Goal: Information Seeking & Learning: Learn about a topic

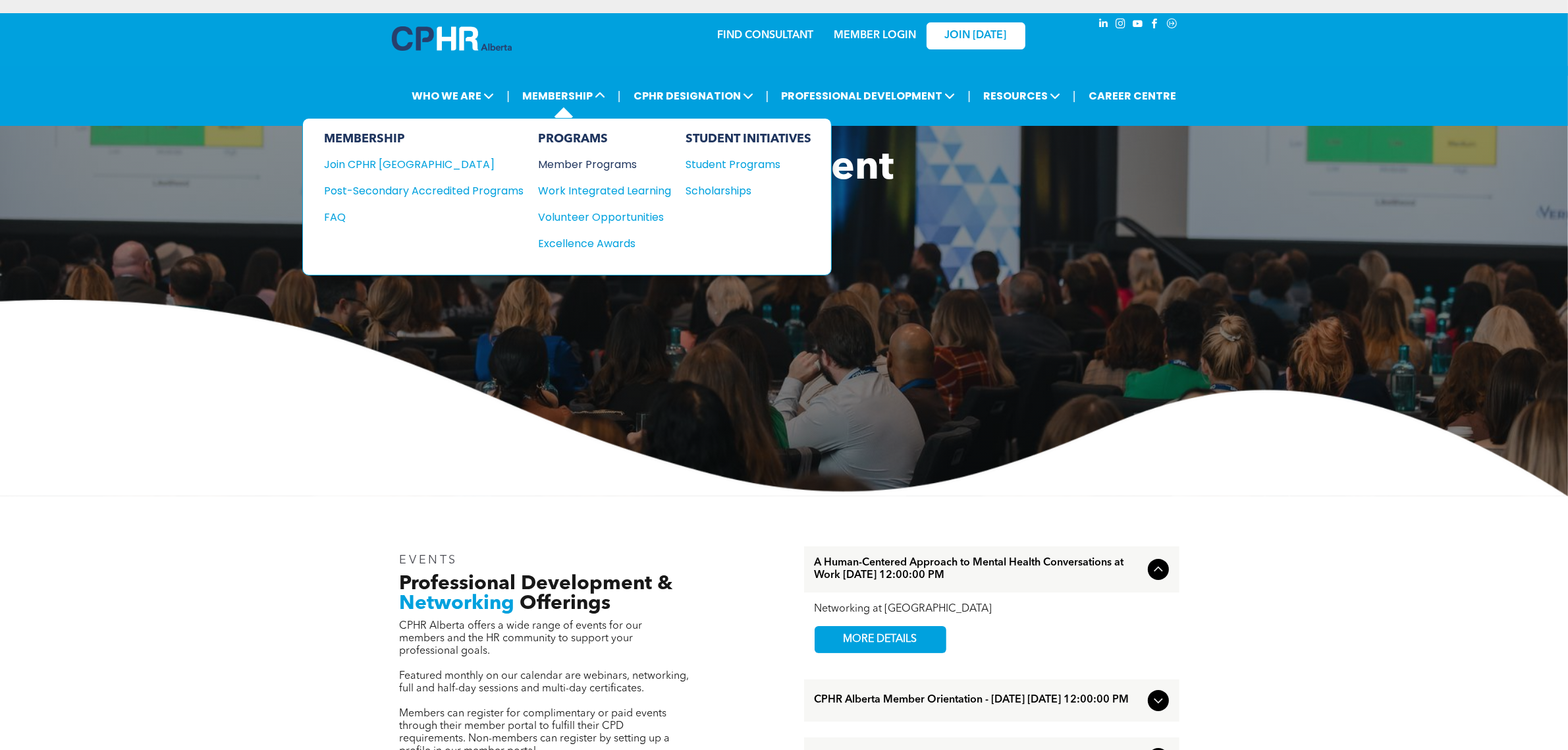
click at [617, 163] on div "Member Programs" at bounding box center [597, 164] width 120 height 17
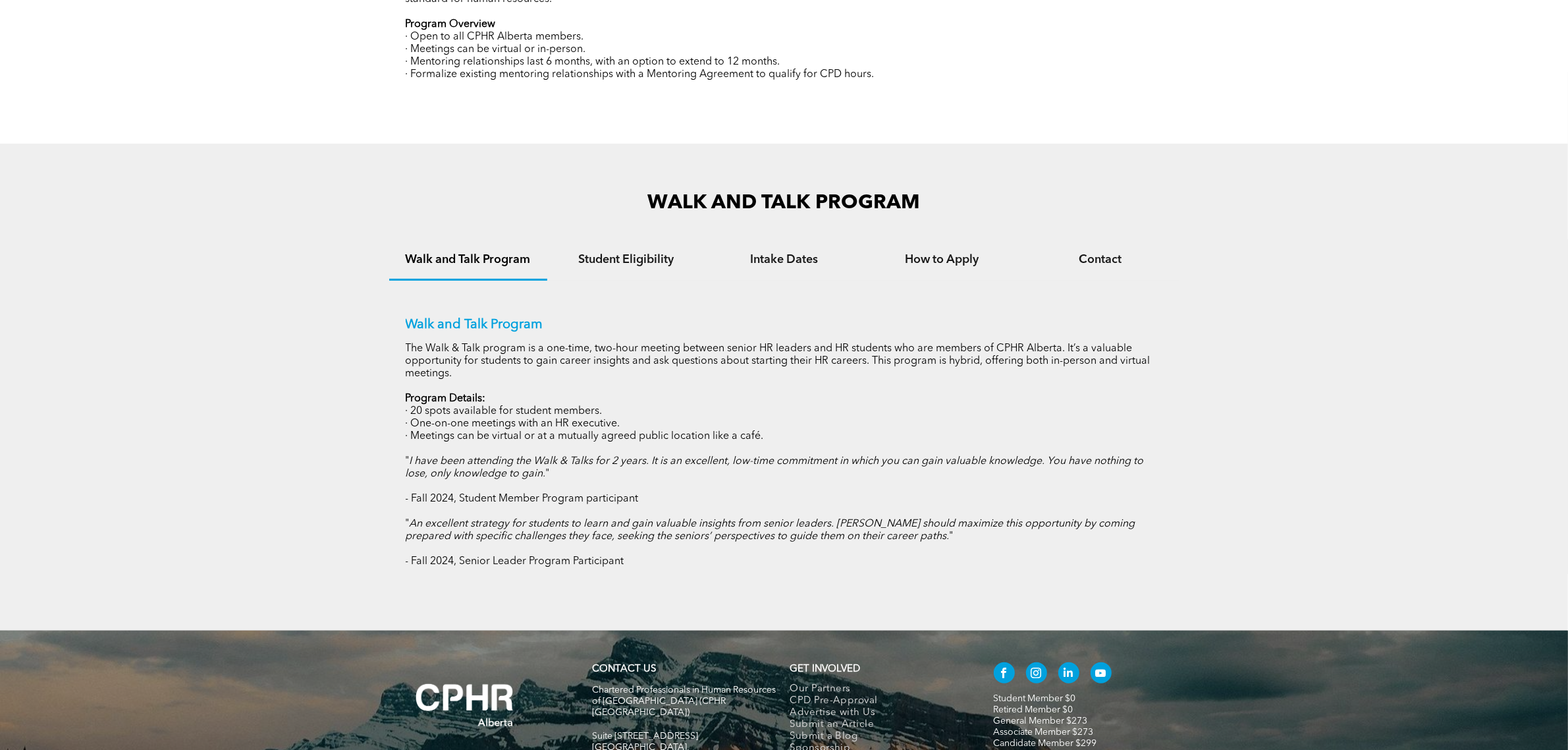
scroll to position [481, 0]
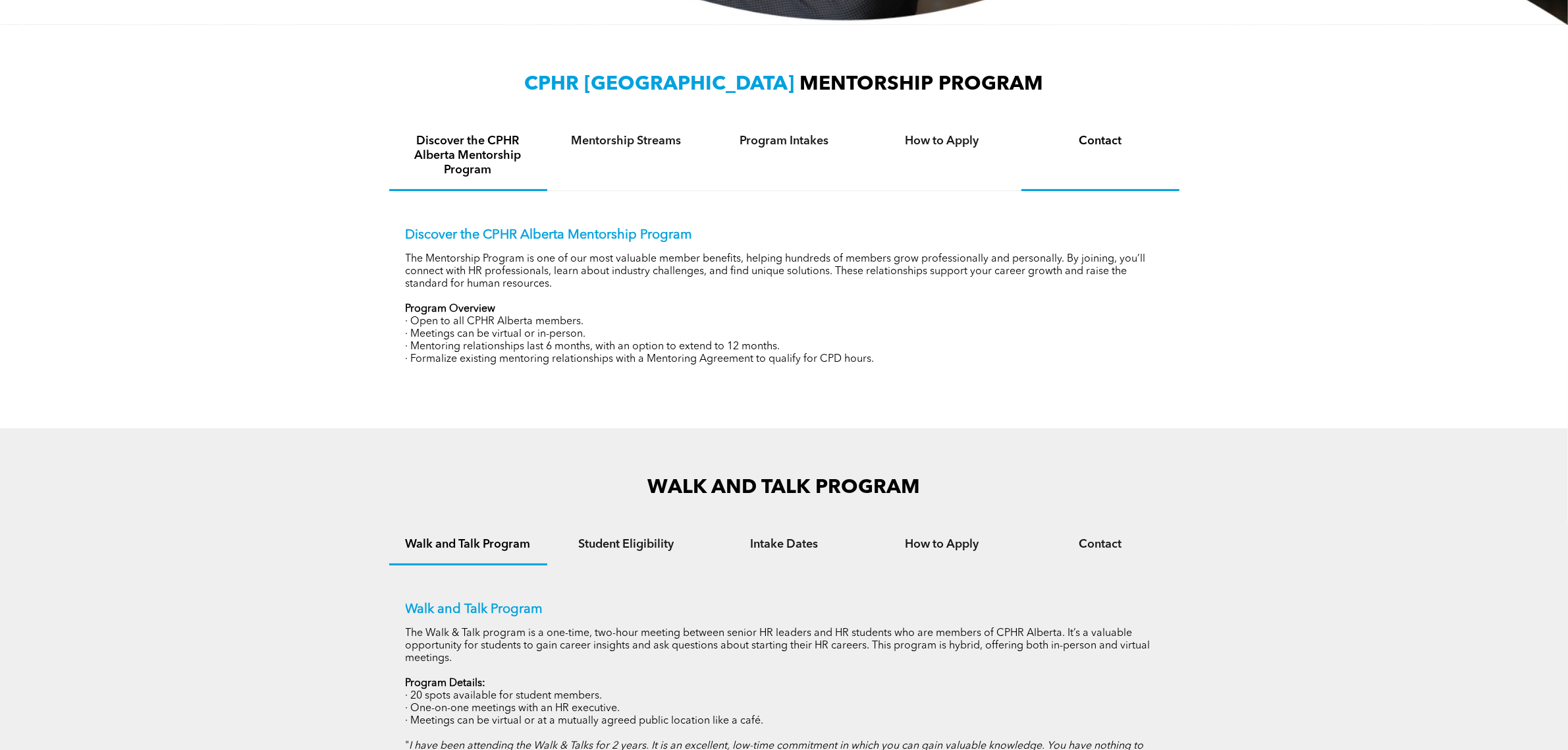
click at [1084, 137] on h4 "Contact" at bounding box center [1100, 141] width 134 height 15
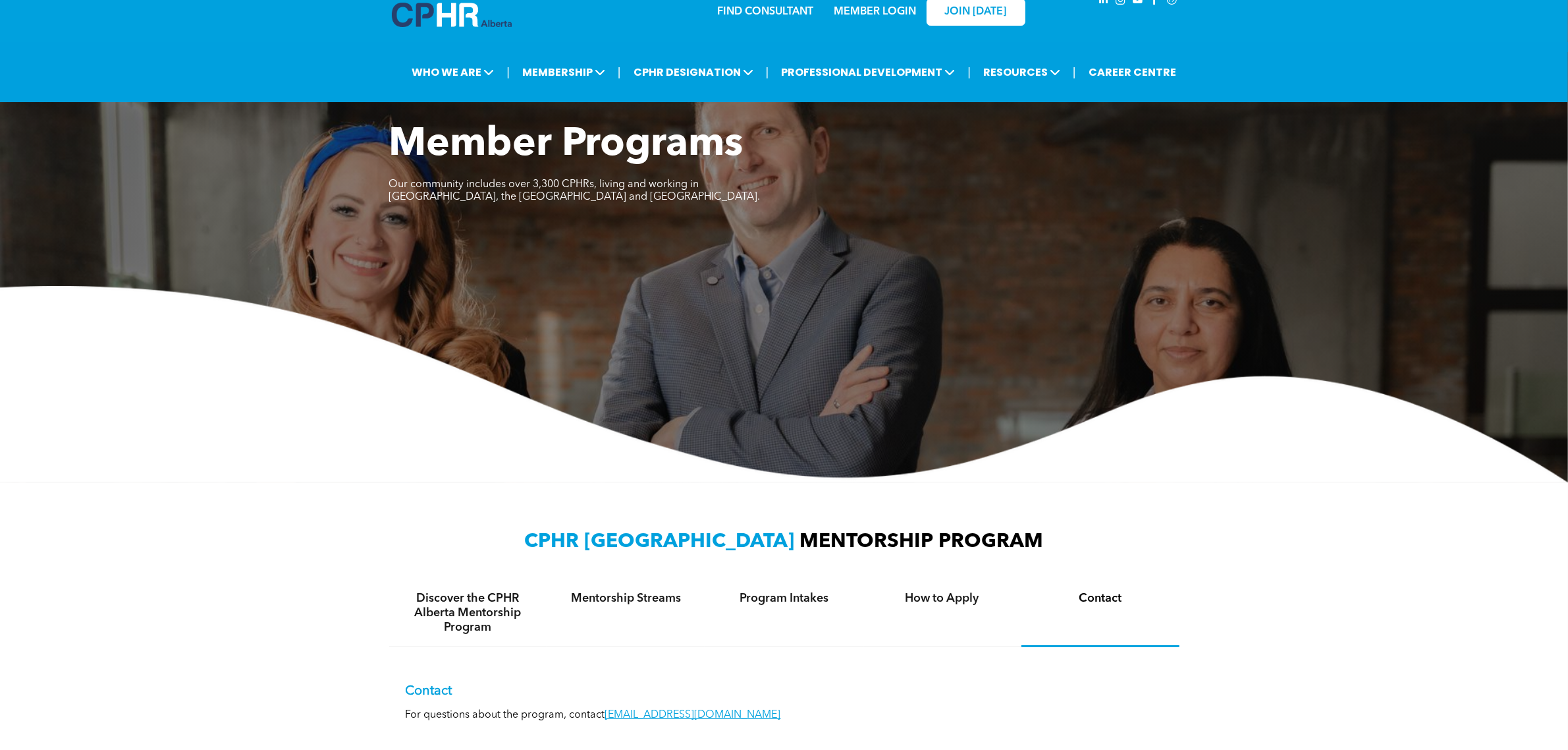
scroll to position [0, 0]
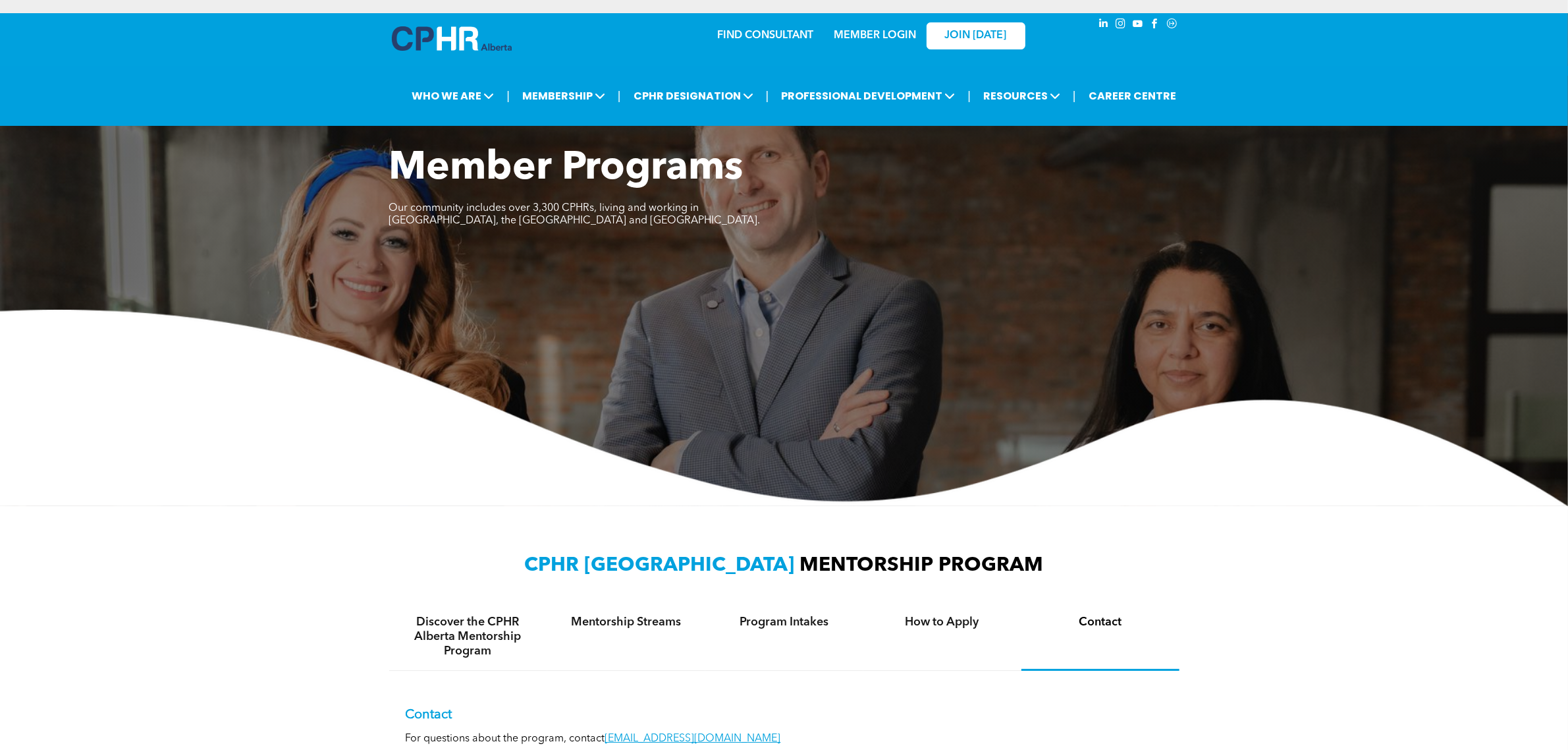
click at [1249, 506] on div "CPHR ALBERTA MENTORSHIP PROGRAM Discover the CPHR Alberta Mentorship Program Me…" at bounding box center [784, 657] width 1568 height 302
drag, startPoint x: 1285, startPoint y: 529, endPoint x: 1292, endPoint y: 529, distance: 7.0
click at [1285, 531] on div "CPHR ALBERTA MENTORSHIP PROGRAM Discover the CPHR Alberta Mentorship Program Me…" at bounding box center [784, 657] width 1568 height 302
drag, startPoint x: 1230, startPoint y: 505, endPoint x: 1116, endPoint y: 340, distance: 200.6
click at [1230, 506] on div "Member Programs Our community includes over 3,300 CPHRs, living and working in …" at bounding box center [784, 654] width 1568 height 1282
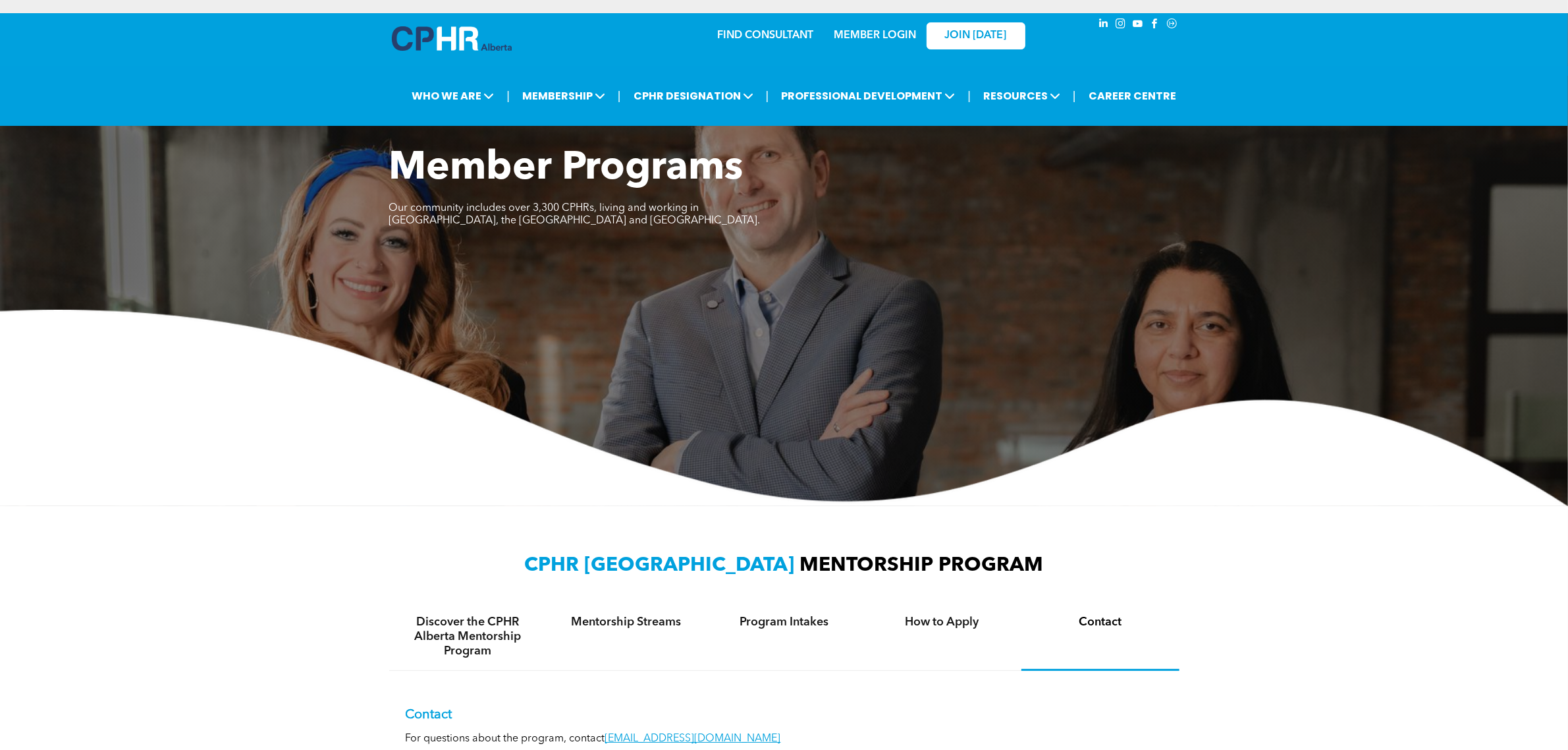
click at [1232, 491] on img at bounding box center [784, 408] width 1568 height 197
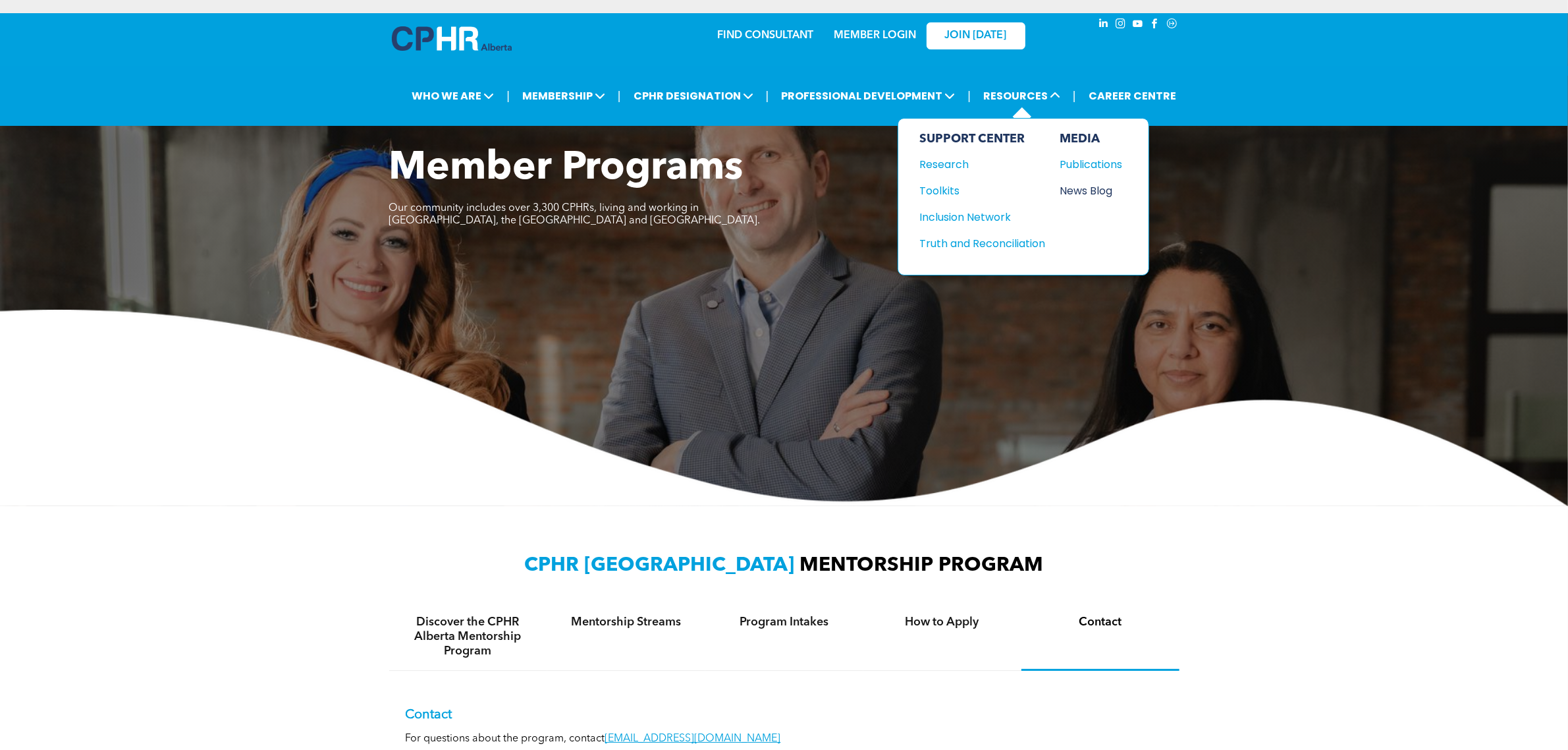
click at [1090, 186] on div "News Blog" at bounding box center [1088, 191] width 57 height 17
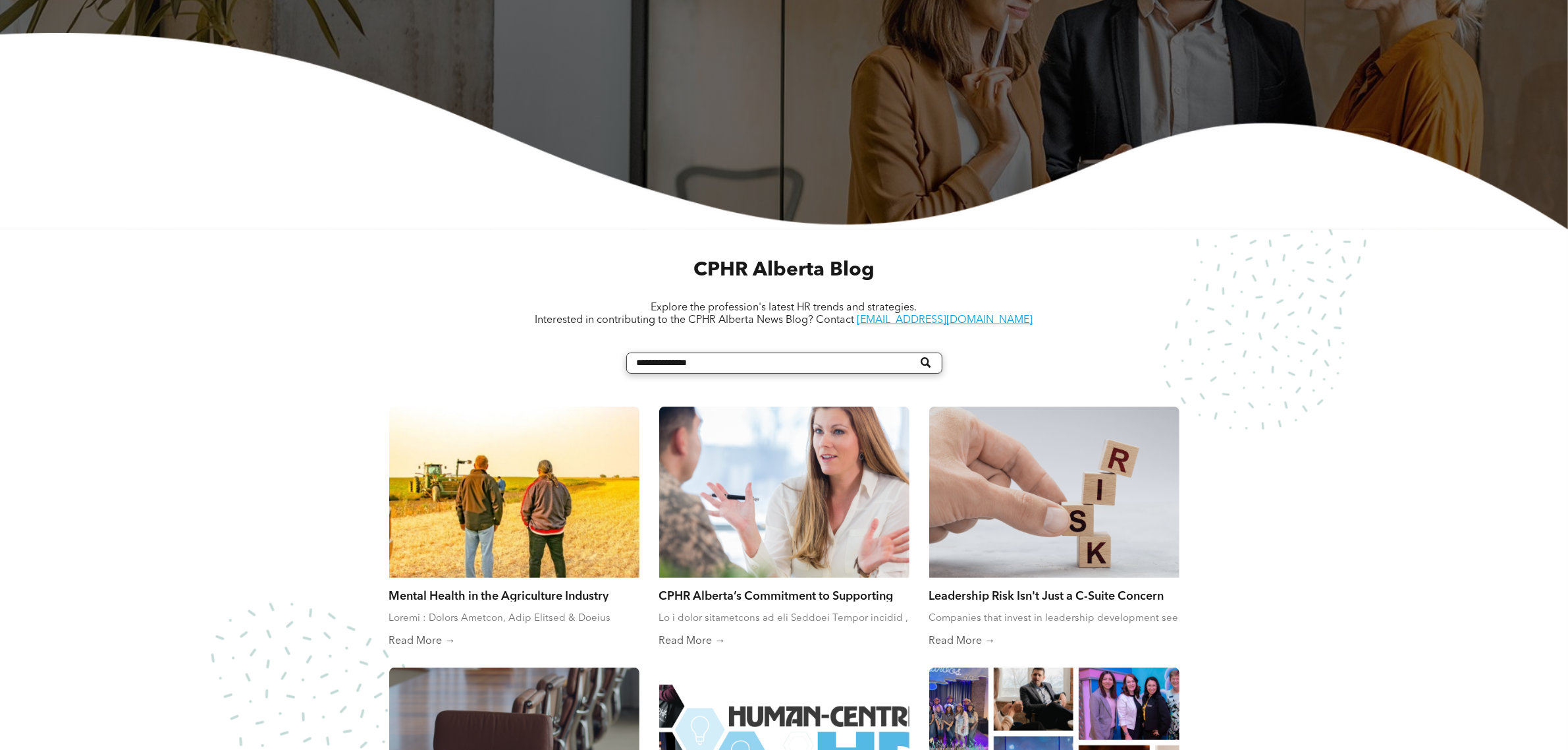
scroll to position [577, 0]
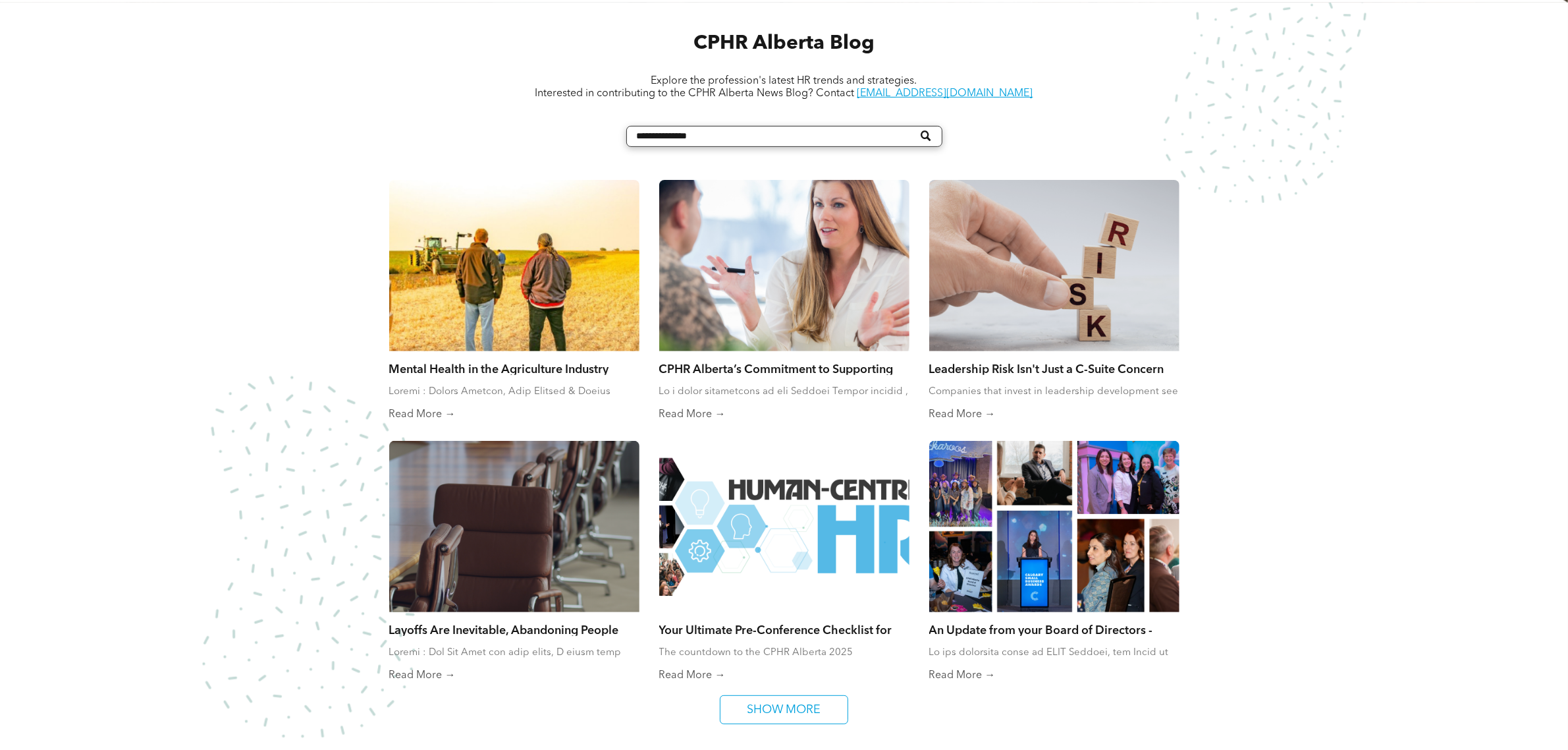
click at [1439, 443] on div "CPHR Alberta Blog Explore the profession's latest HR trends and strategies. Int…" at bounding box center [784, 411] width 1568 height 817
click at [1407, 347] on div "CPHR Alberta Blog Explore the profession's latest HR trends and strategies. Int…" at bounding box center [784, 411] width 1568 height 817
click at [1373, 405] on div "CPHR Alberta Blog Explore the profession's latest HR trends and strategies. Int…" at bounding box center [784, 411] width 1568 height 817
click at [1361, 346] on div "CPHR Alberta Blog Explore the profession's latest HR trends and strategies. Int…" at bounding box center [784, 411] width 1568 height 817
click at [1362, 346] on div "CPHR Alberta Blog Explore the profession's latest HR trends and strategies. Int…" at bounding box center [784, 411] width 1568 height 817
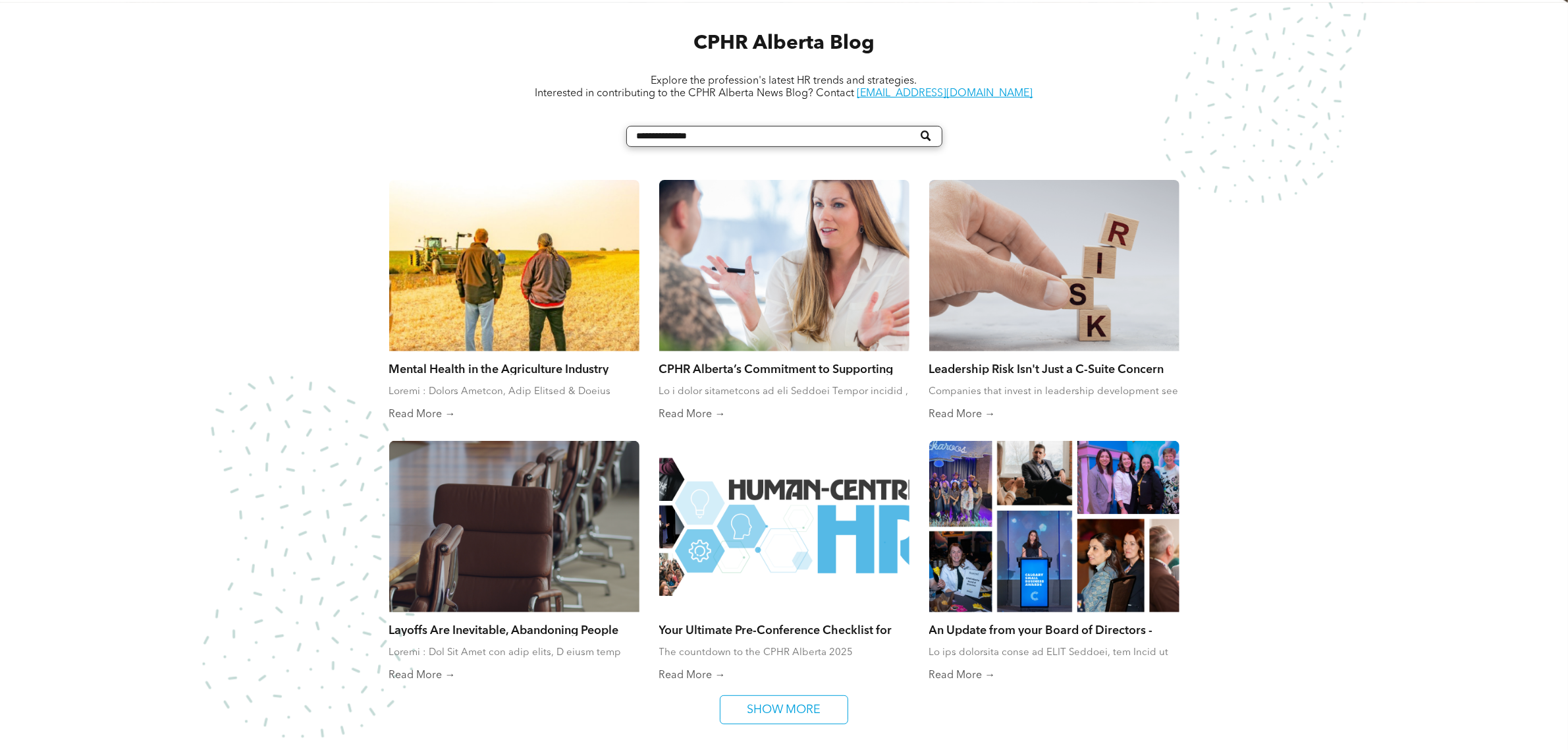
click at [1364, 423] on div "CPHR Alberta Blog Explore the profession's latest HR trends and strategies. Int…" at bounding box center [784, 411] width 1568 height 817
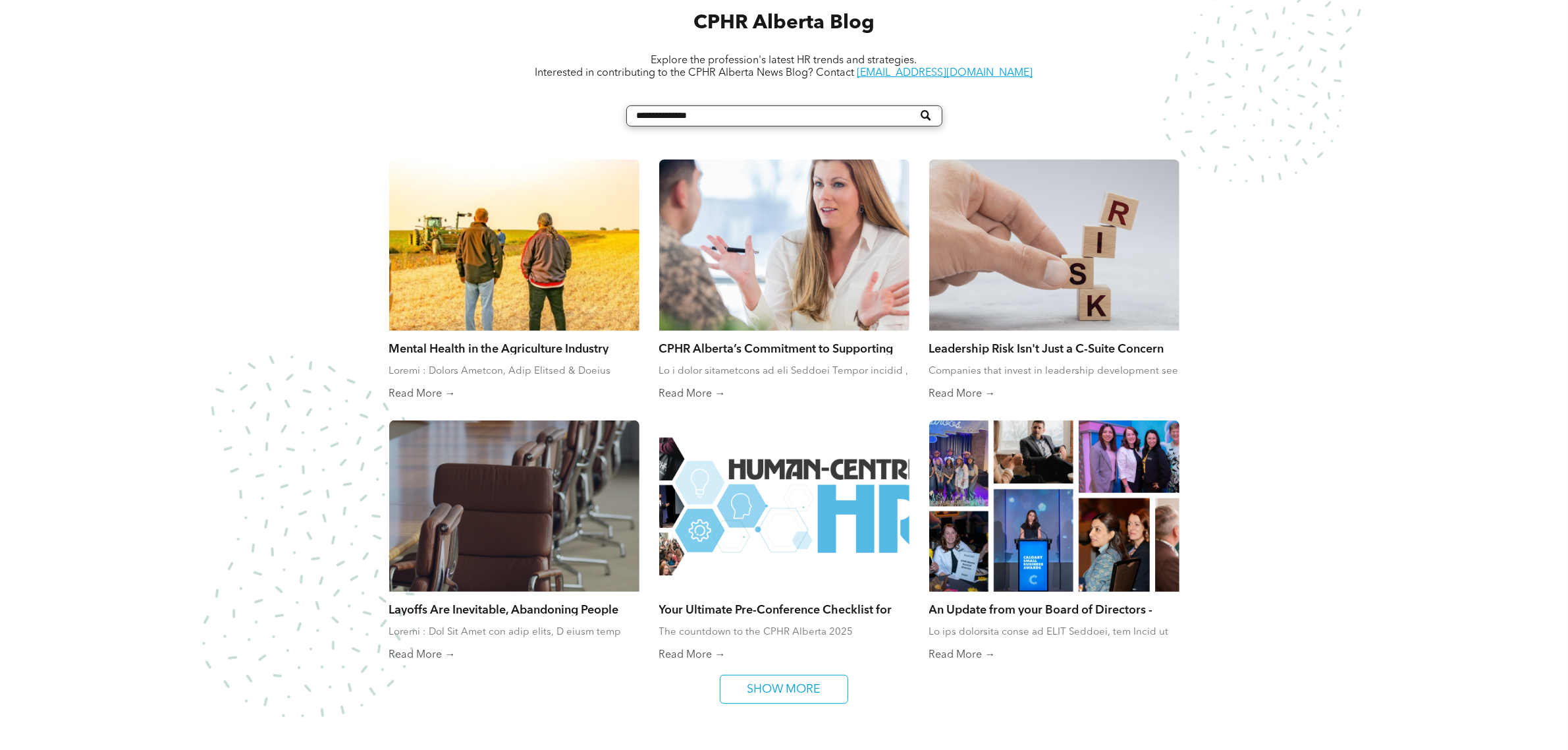
scroll to position [659, 0]
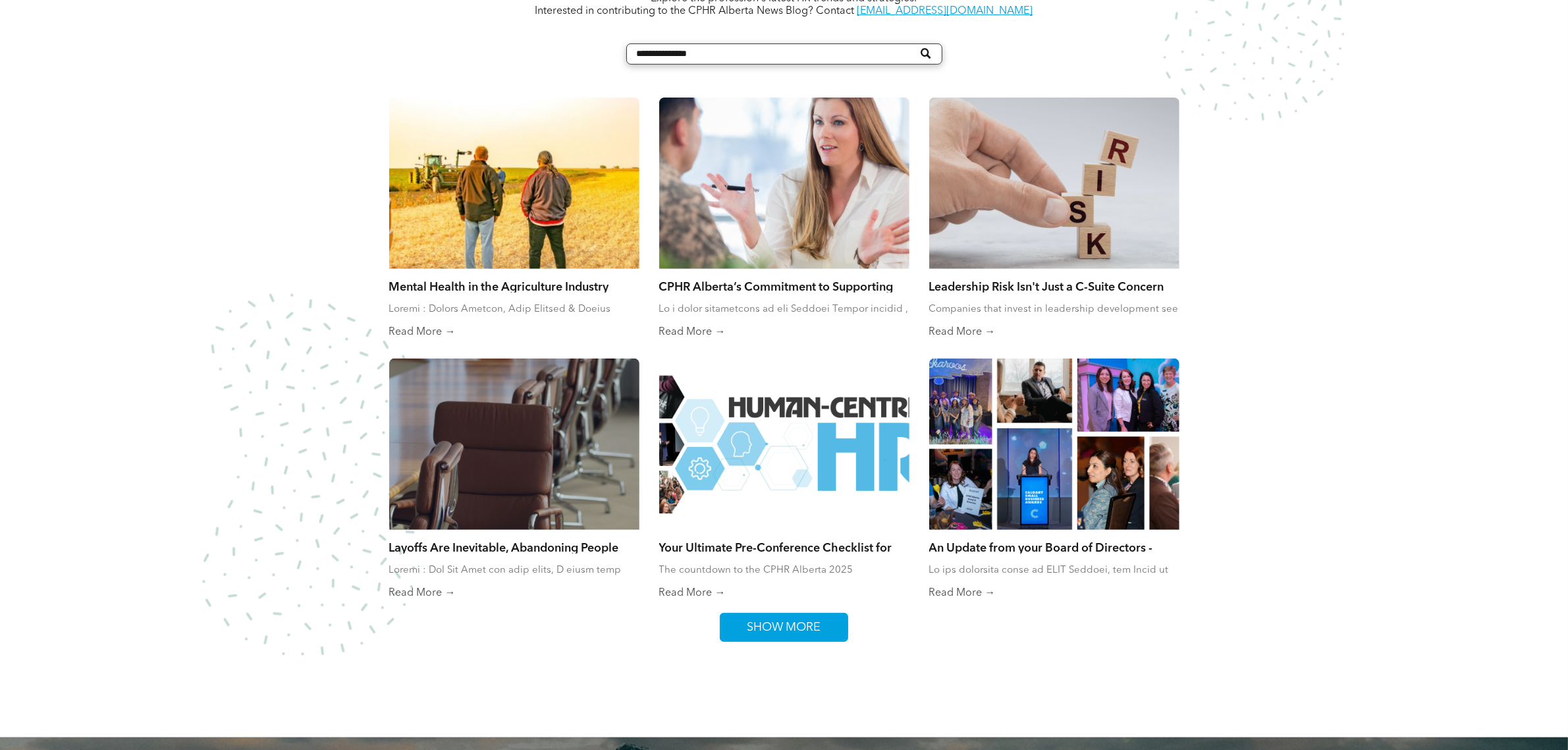
click at [829, 631] on link "SHOW MORE" at bounding box center [784, 627] width 128 height 29
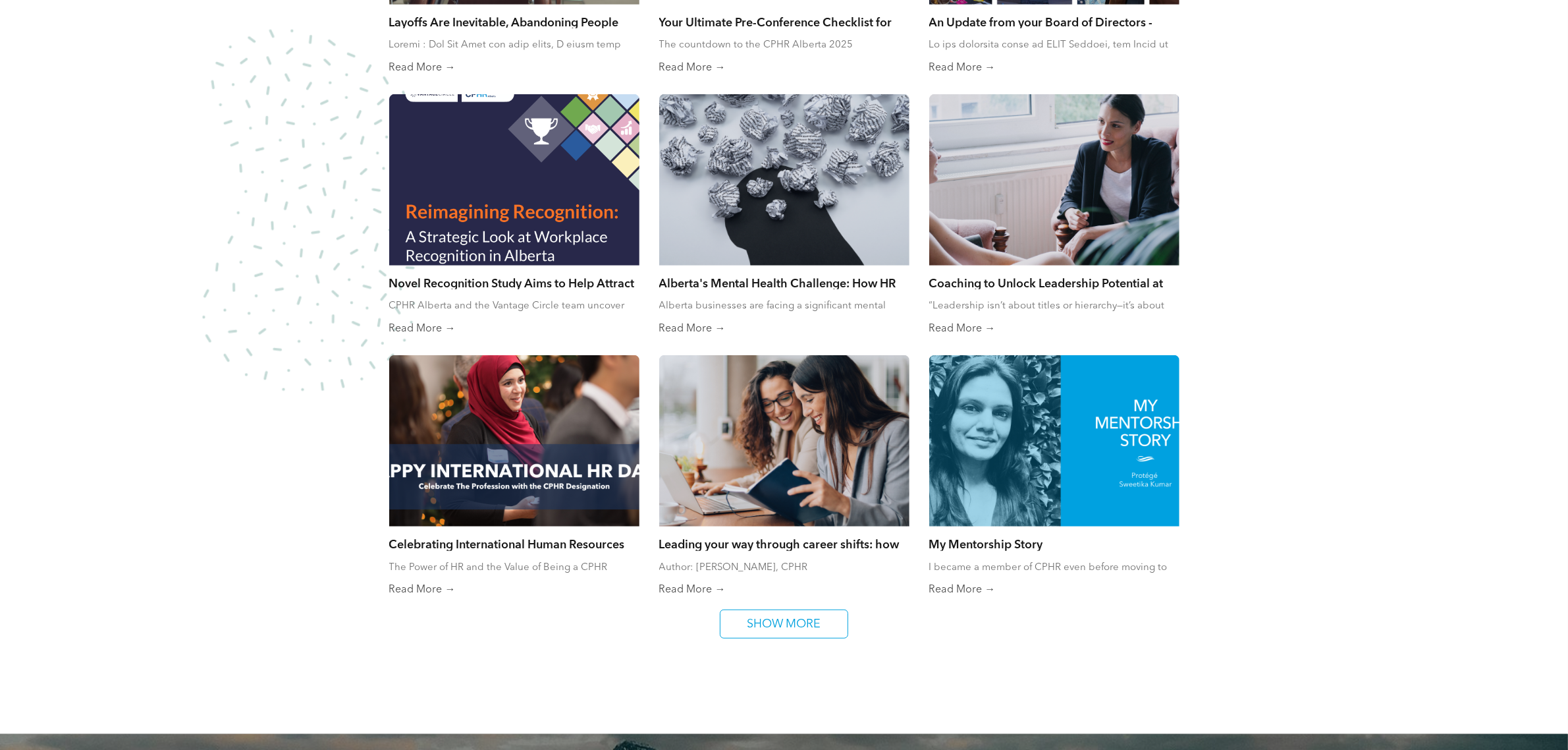
scroll to position [1236, 0]
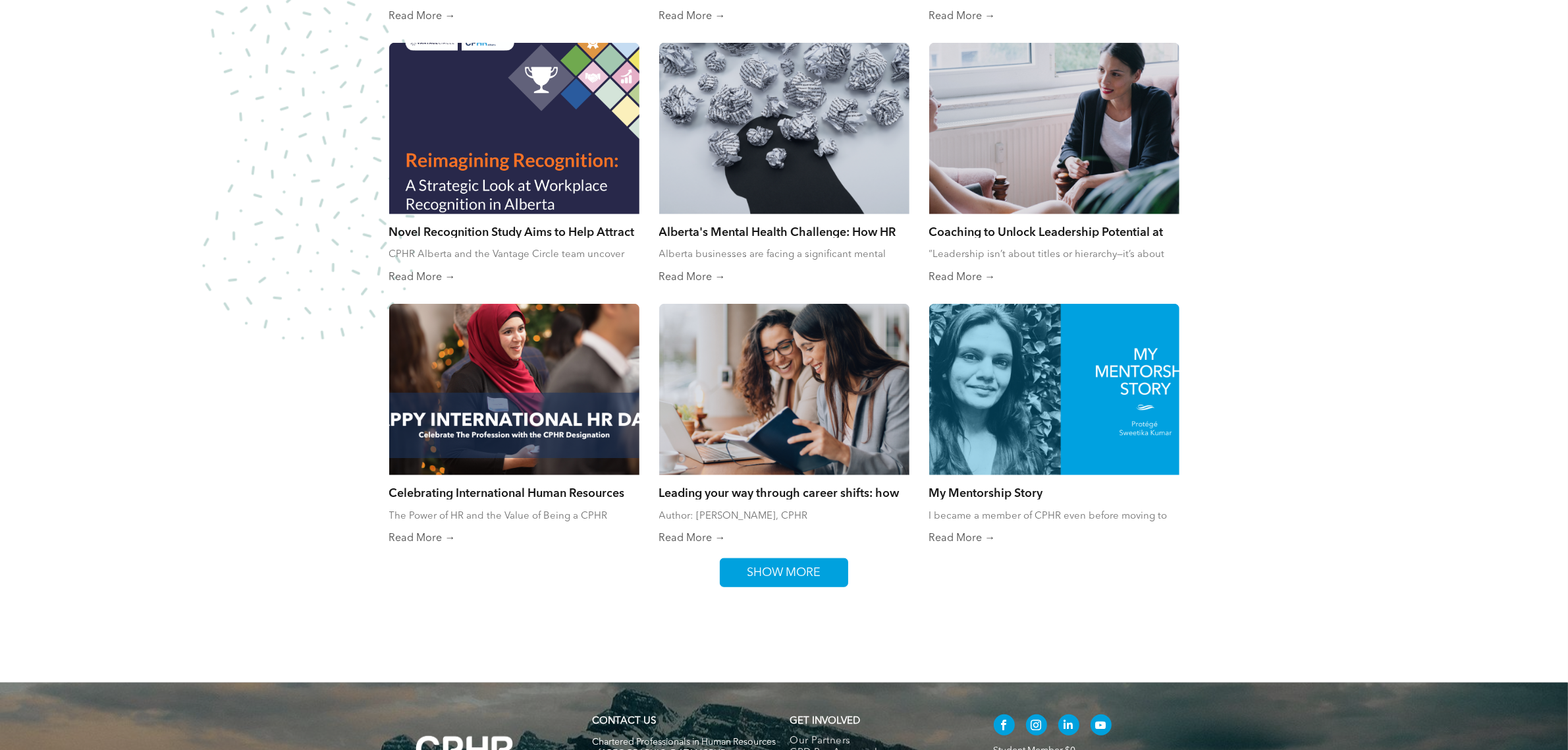
click at [805, 569] on span "SHOW MORE" at bounding box center [784, 572] width 83 height 28
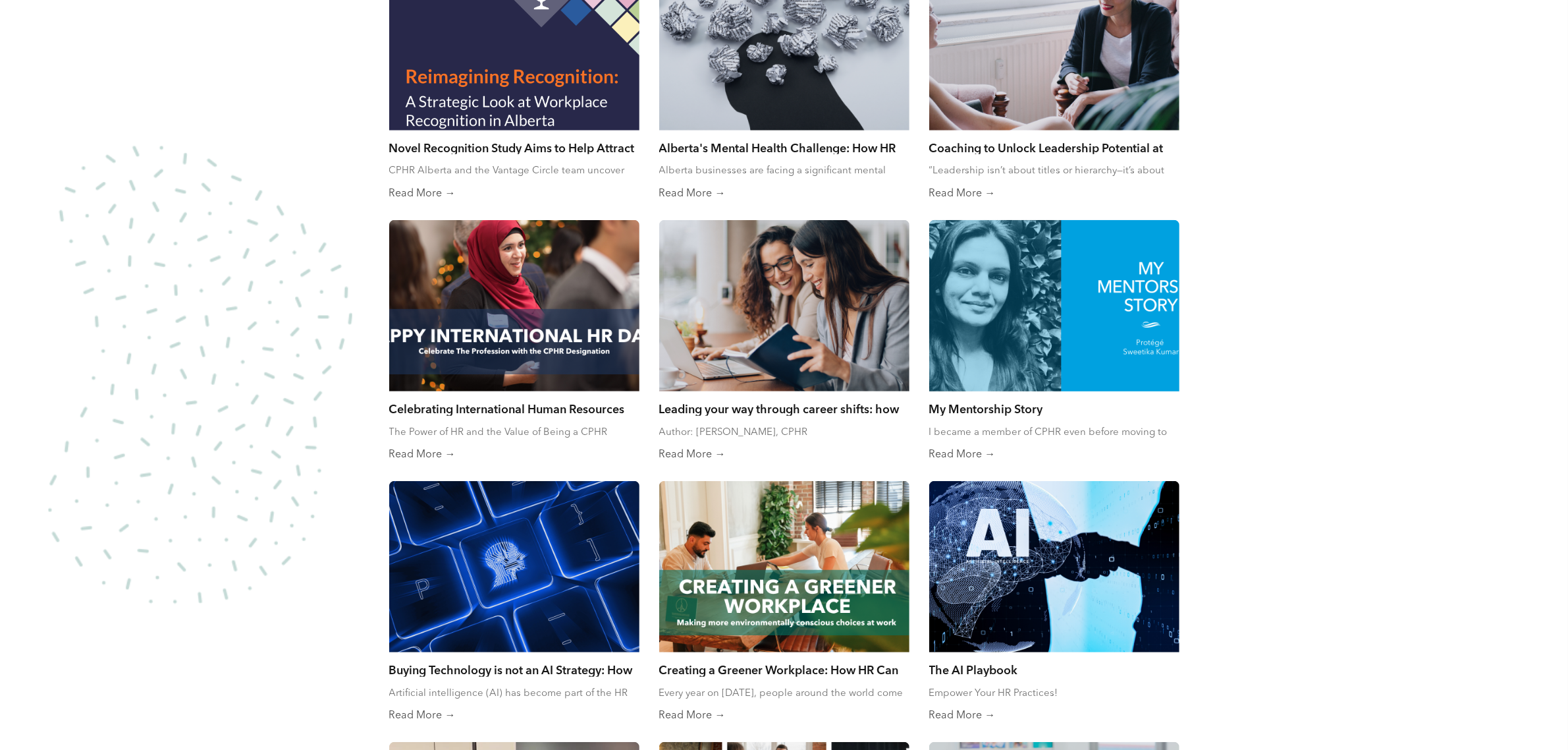
scroll to position [1318, 0]
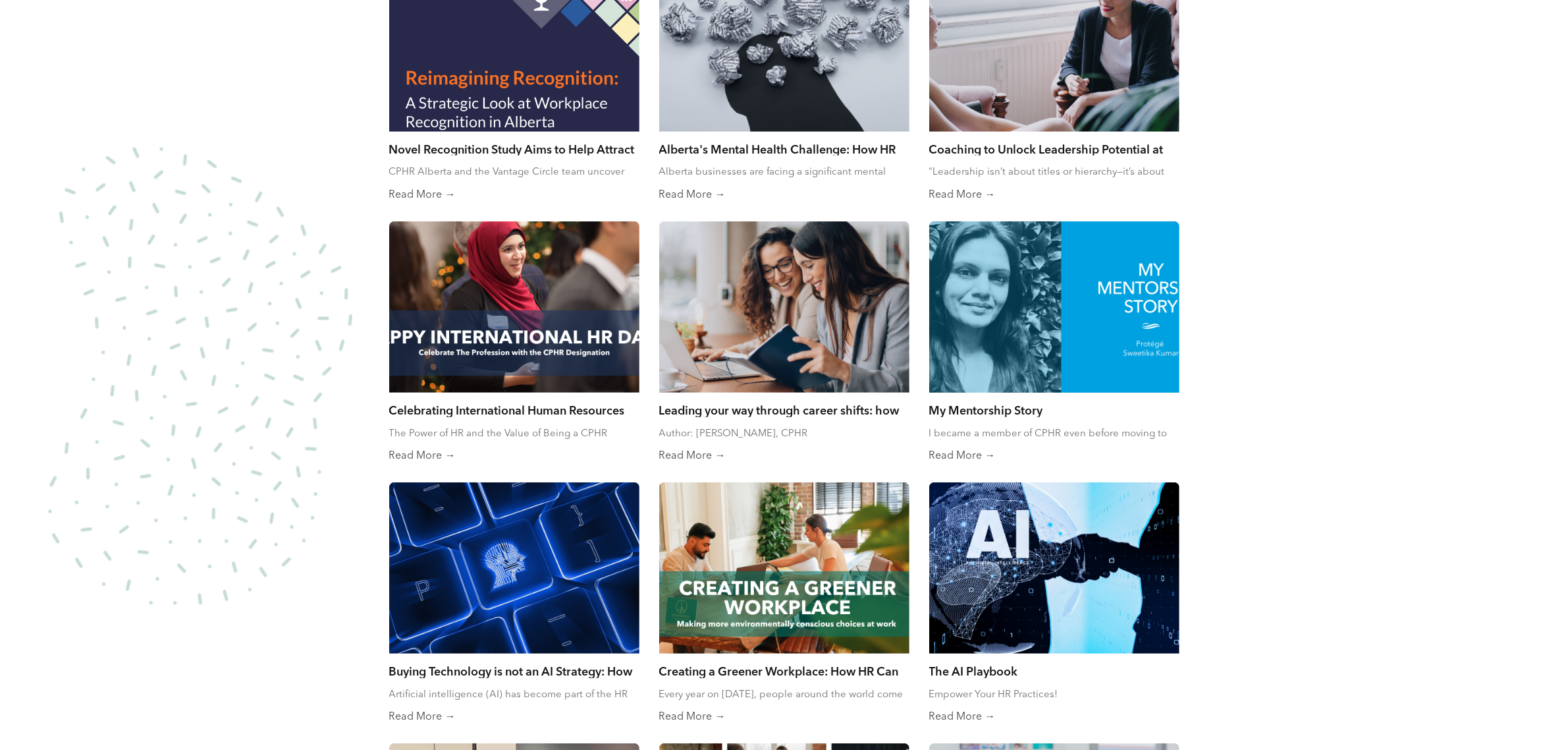
click at [1075, 321] on div at bounding box center [1054, 307] width 265 height 182
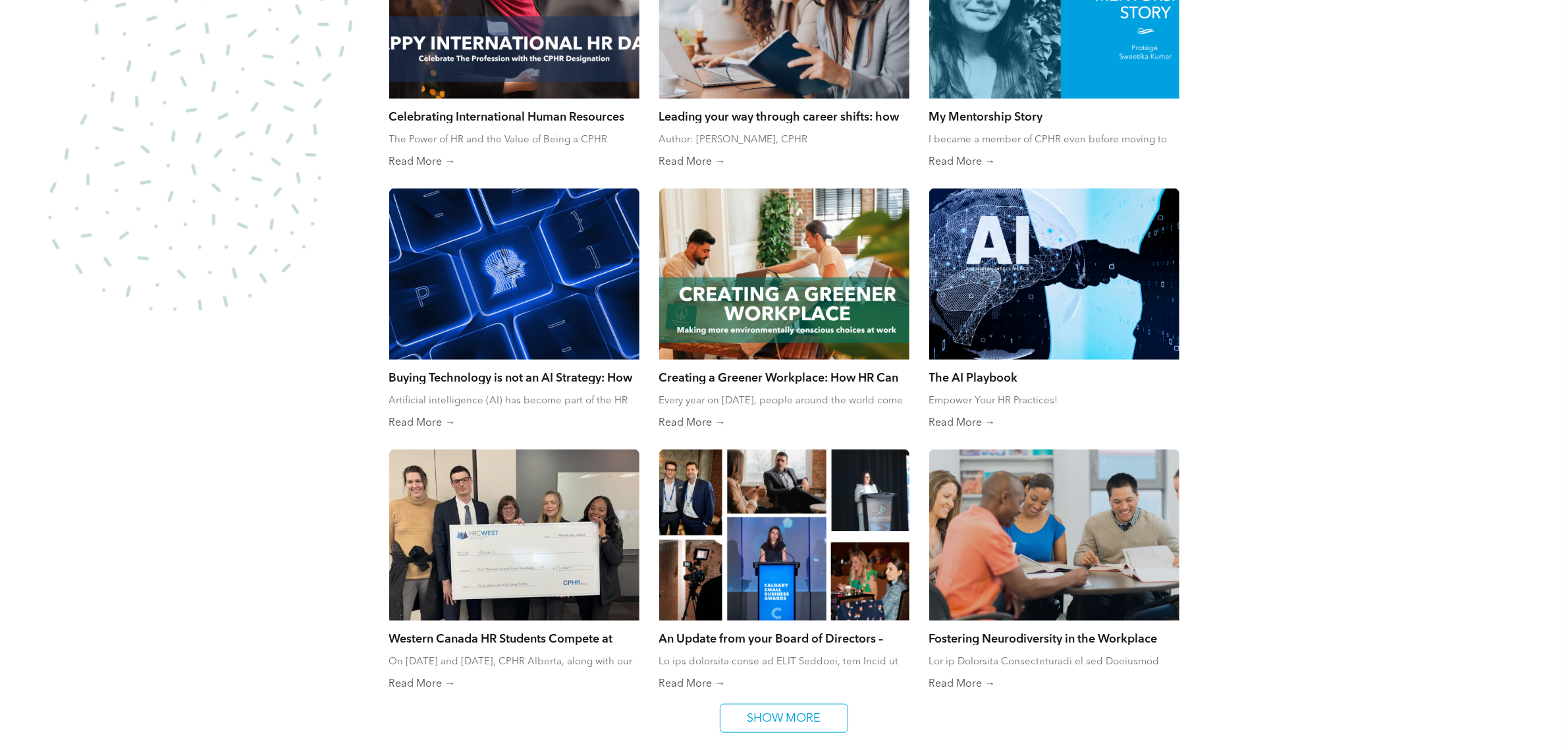
scroll to position [1730, 0]
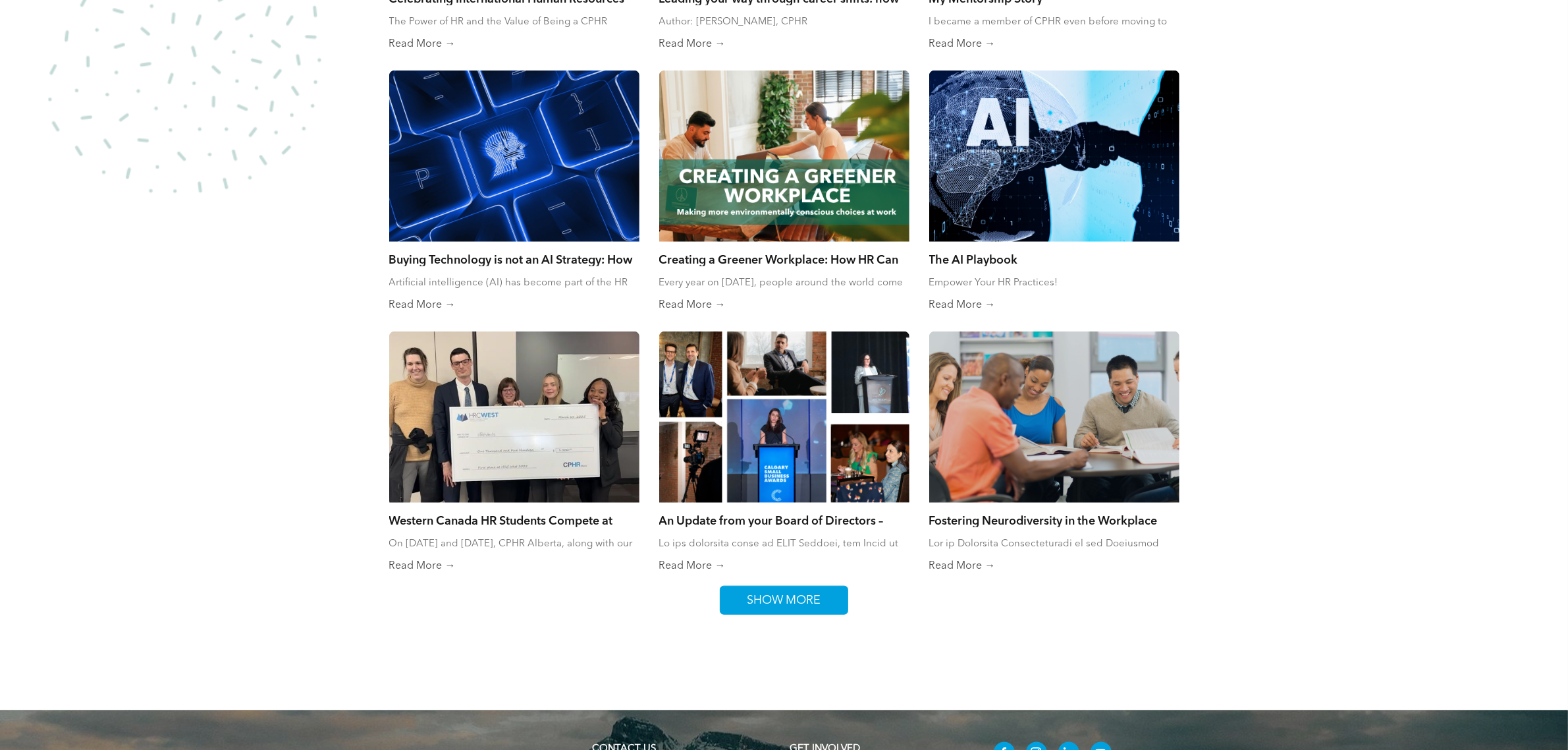
click at [815, 609] on span "SHOW MORE" at bounding box center [784, 601] width 83 height 28
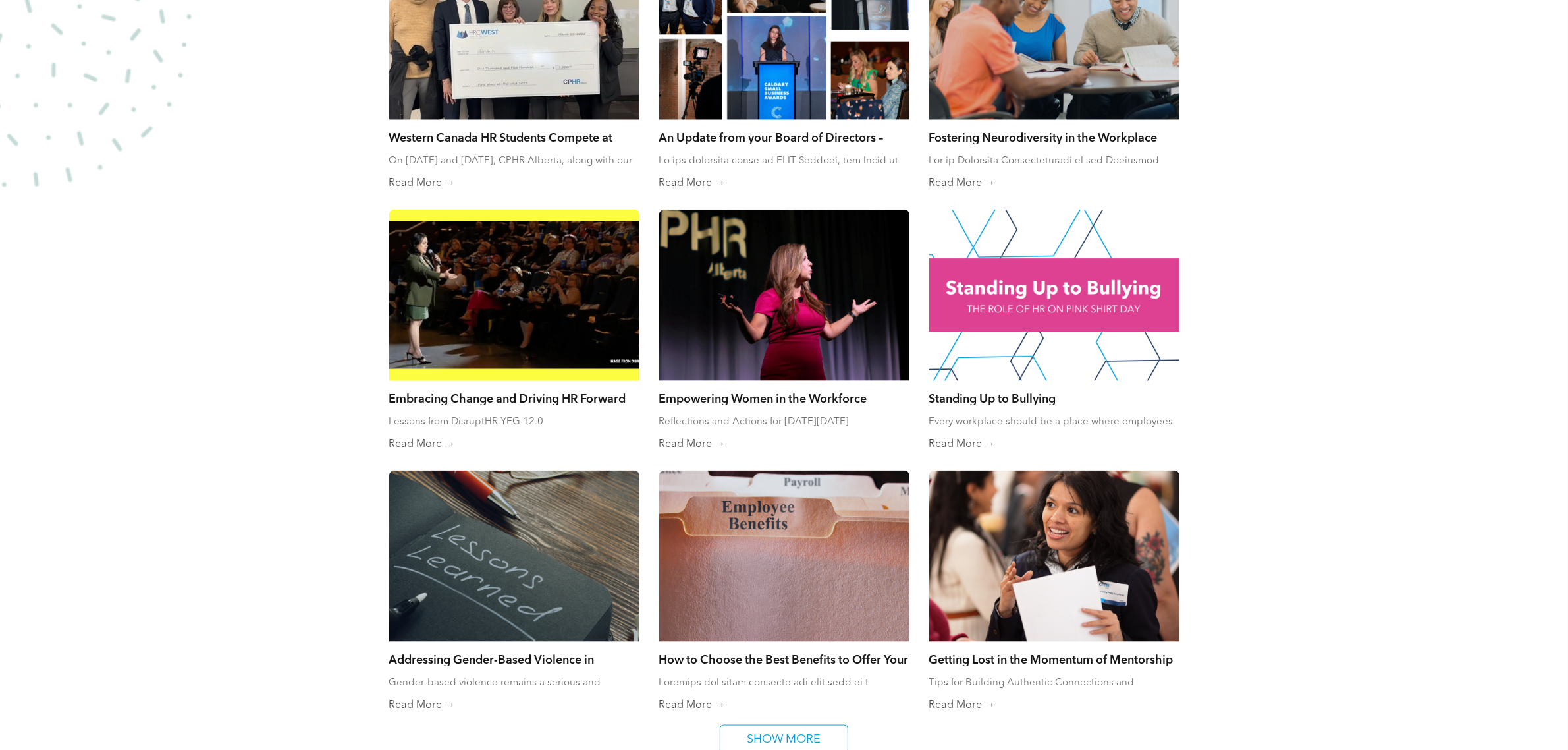
scroll to position [2142, 0]
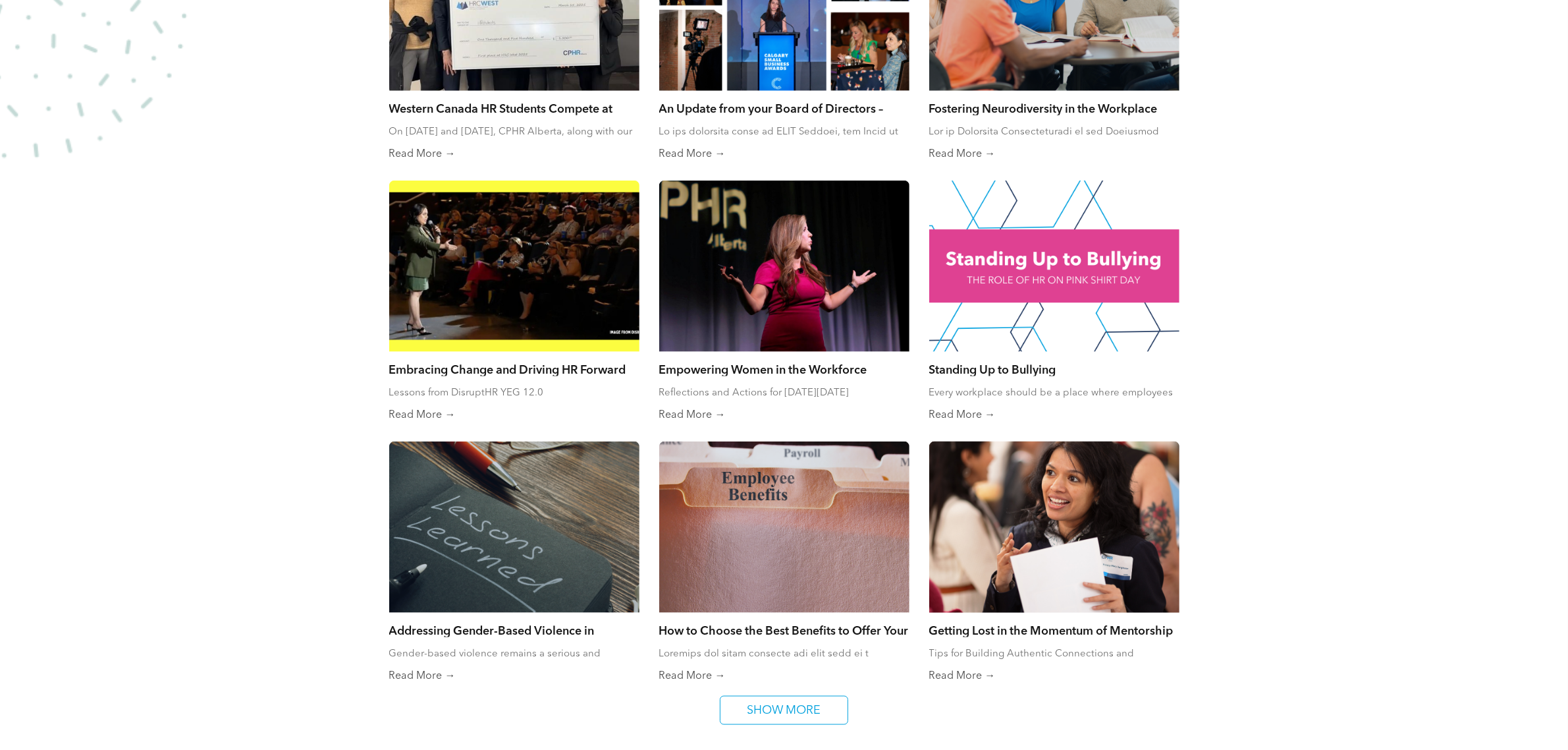
click at [1037, 531] on div at bounding box center [1054, 527] width 265 height 182
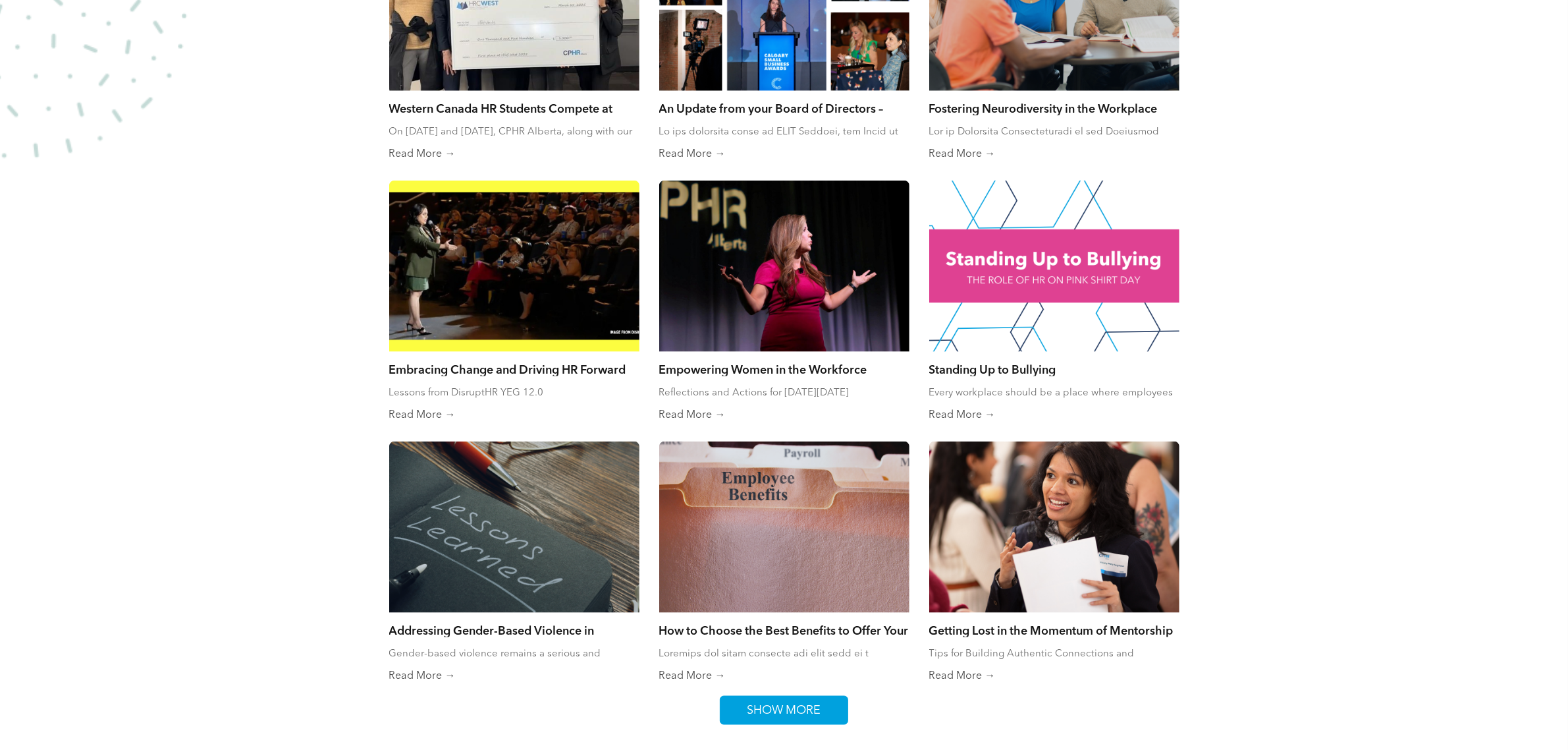
click at [784, 706] on span "SHOW MORE" at bounding box center [784, 710] width 83 height 28
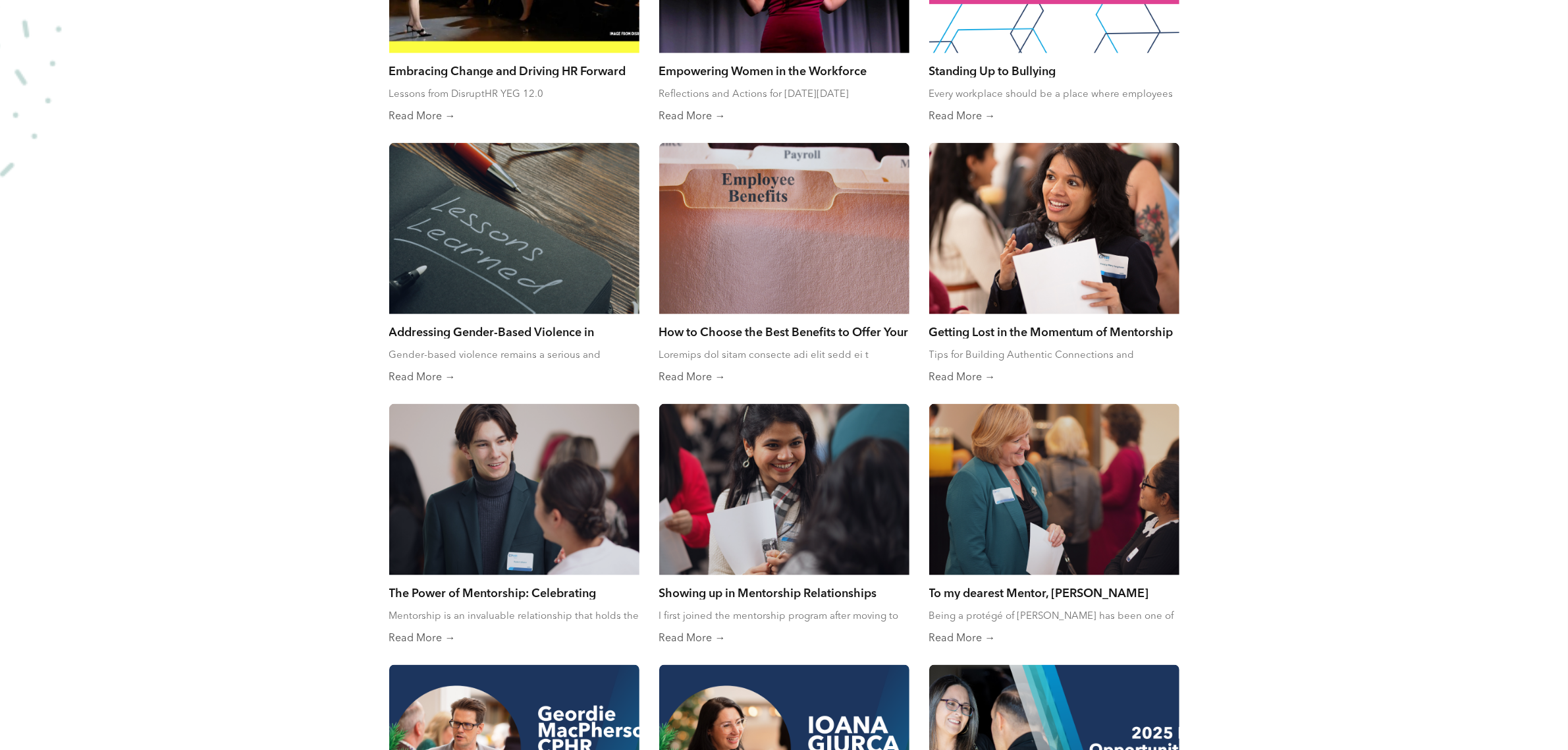
scroll to position [2471, 0]
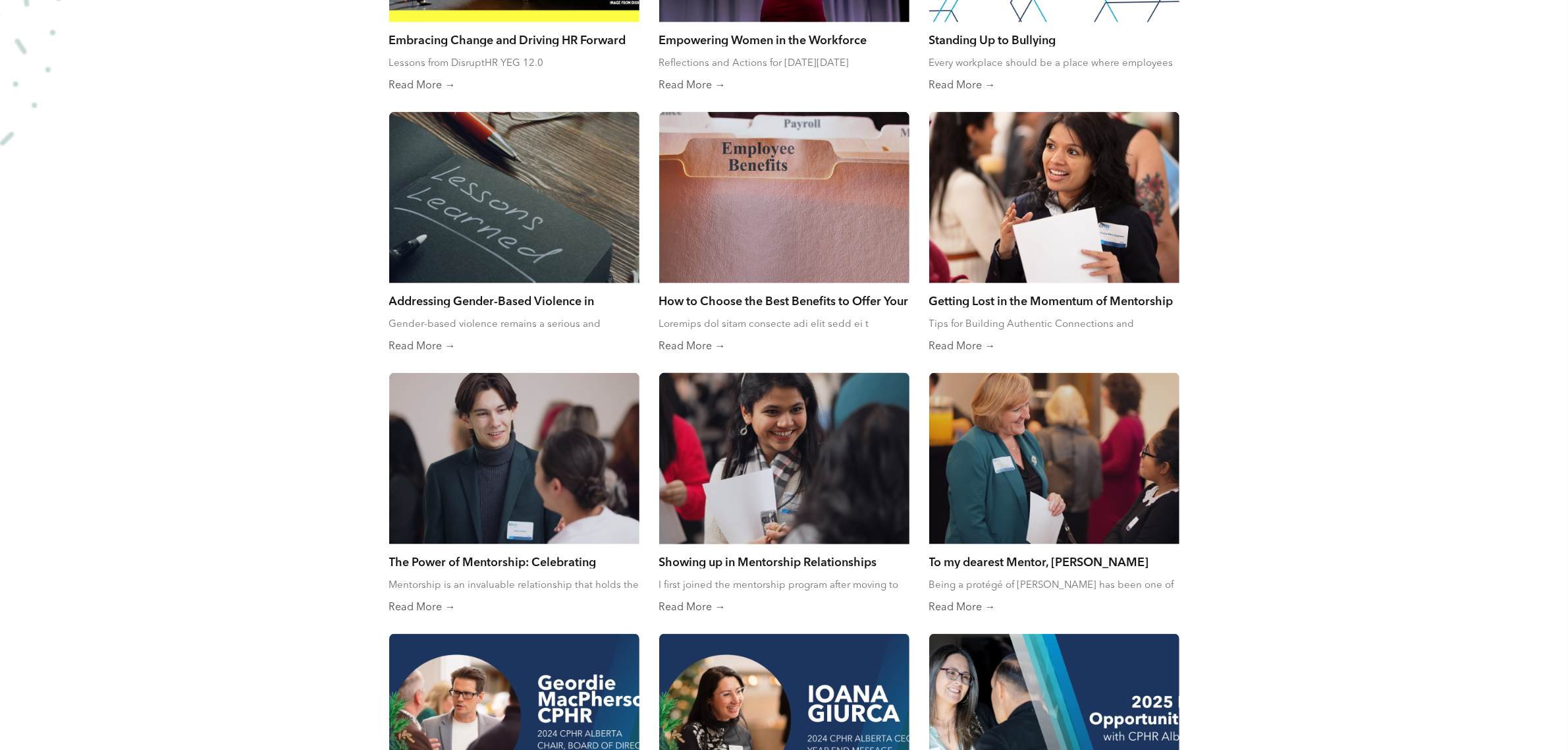
click at [805, 475] on div at bounding box center [784, 459] width 265 height 182
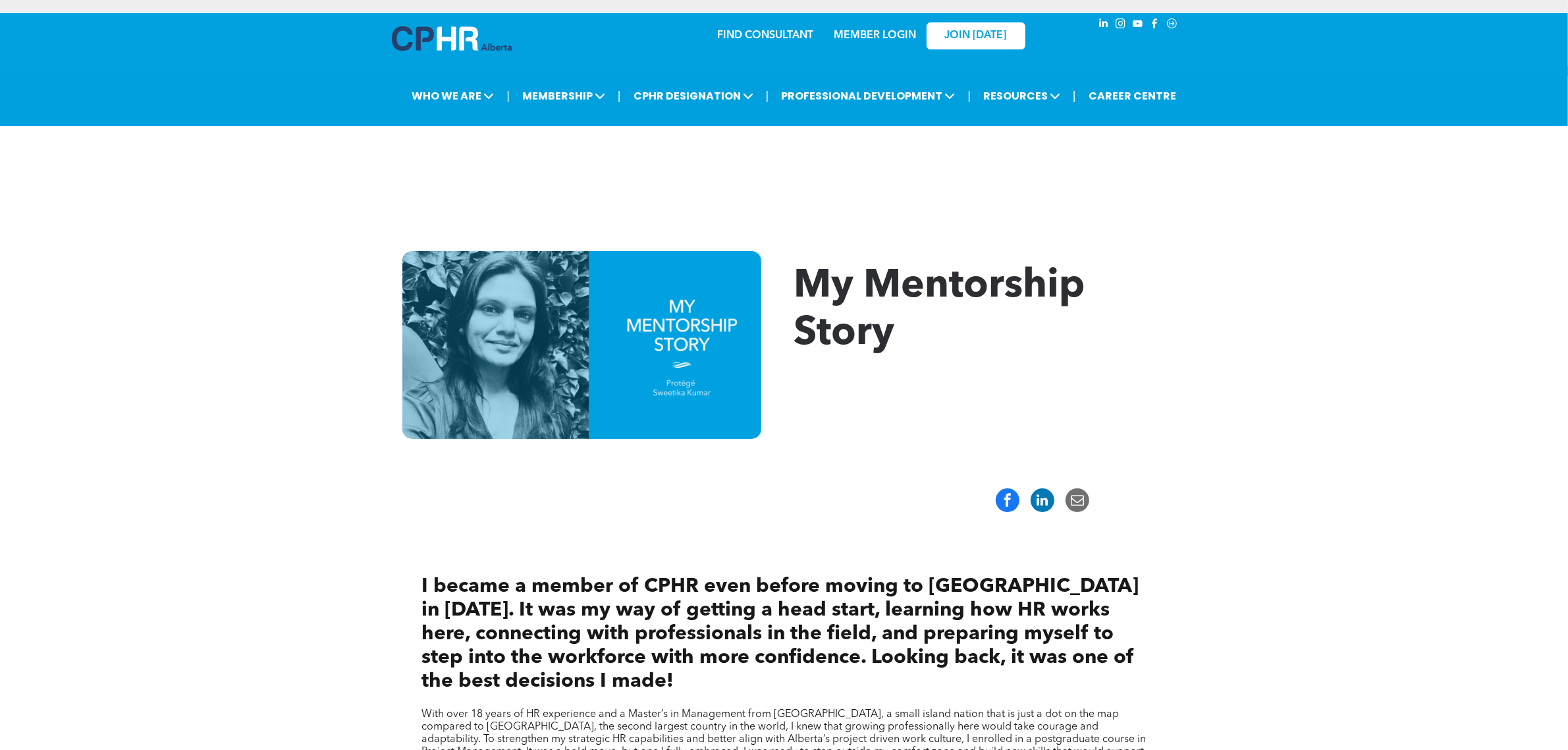
click at [1347, 495] on div at bounding box center [784, 500] width 1568 height 44
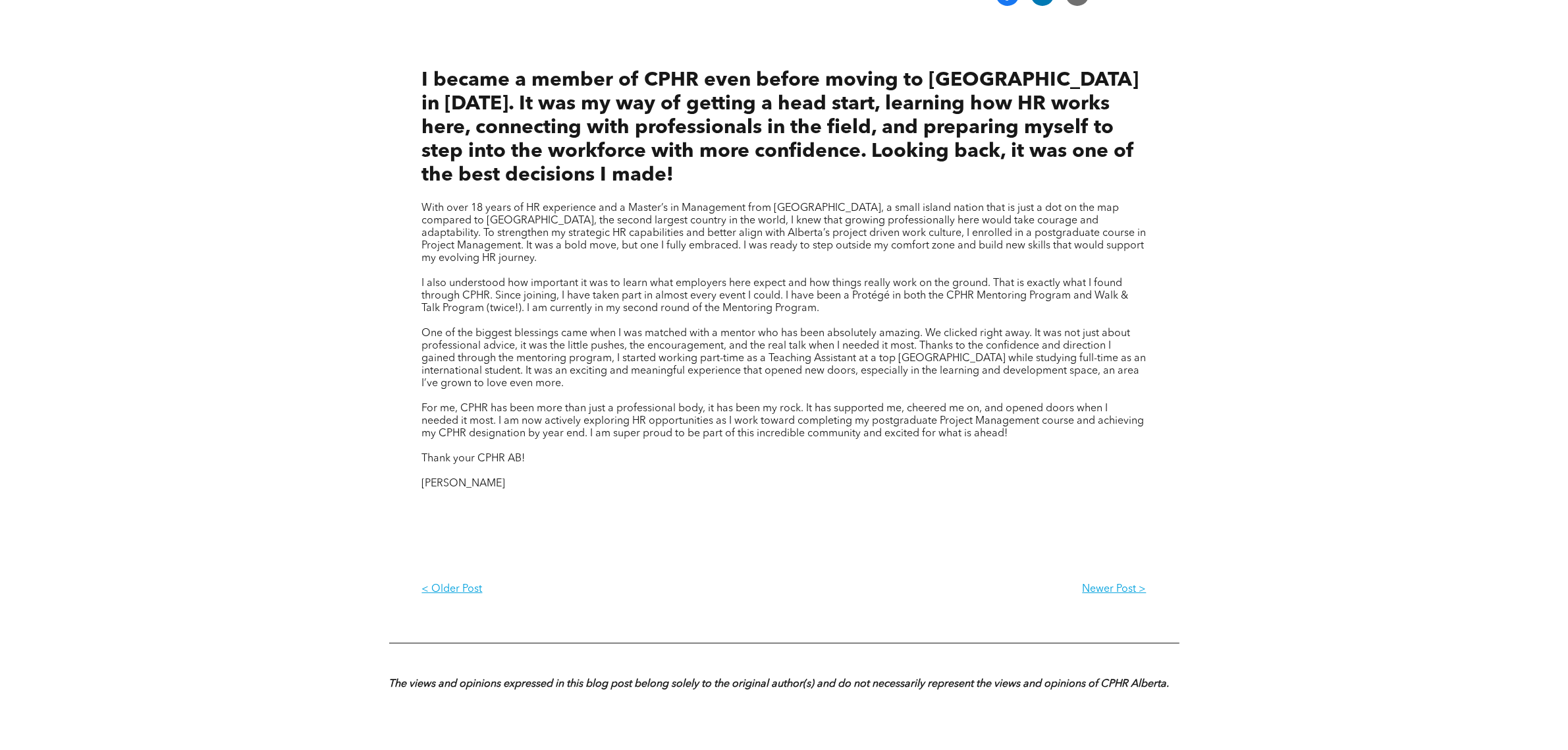
scroll to position [494, 0]
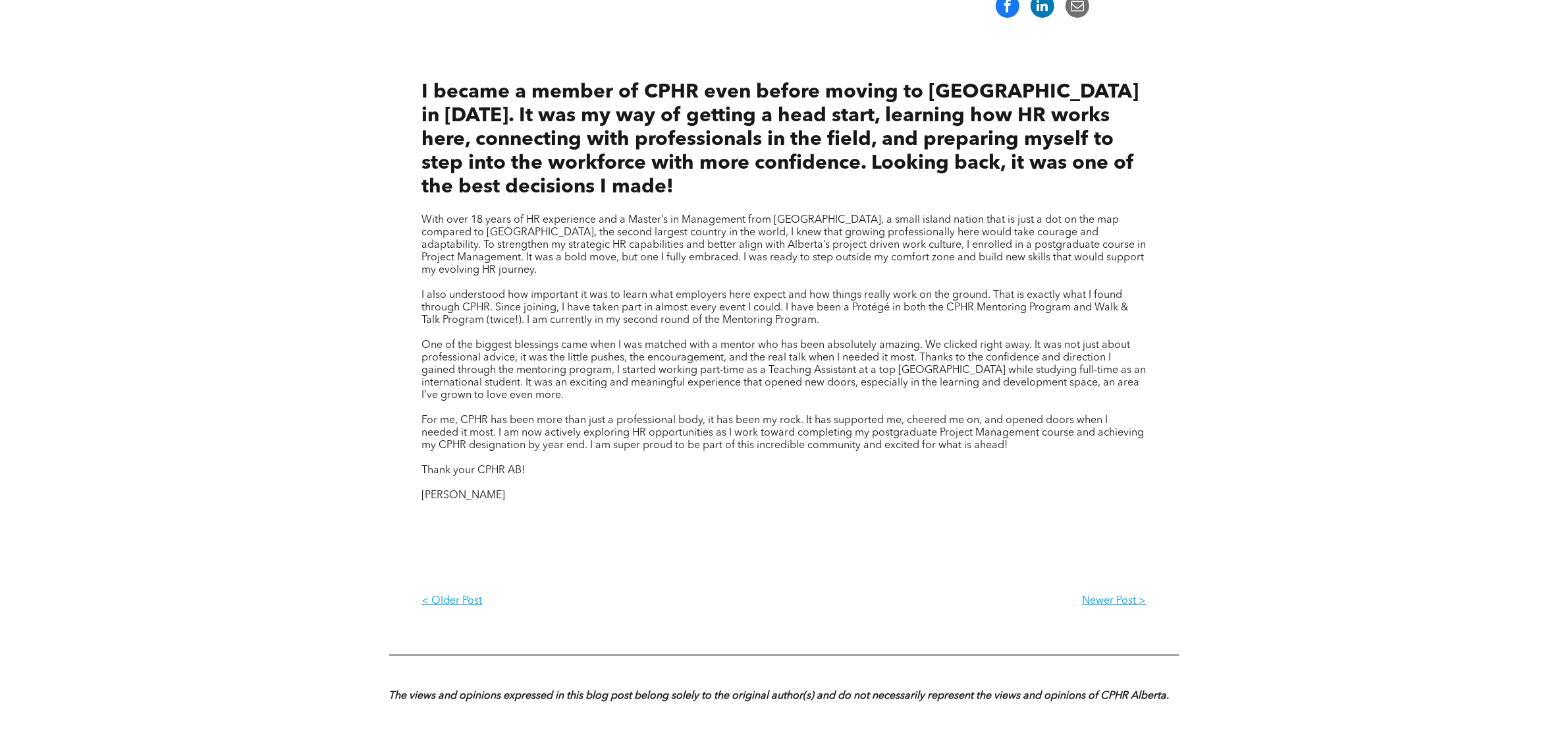
click at [676, 488] on div "I became a member of CPHR even before moving to Canada in July 2023. It was my …" at bounding box center [784, 292] width 724 height 435
click at [671, 501] on div "I became a member of CPHR even before moving to Canada in July 2023. It was my …" at bounding box center [784, 308] width 724 height 534
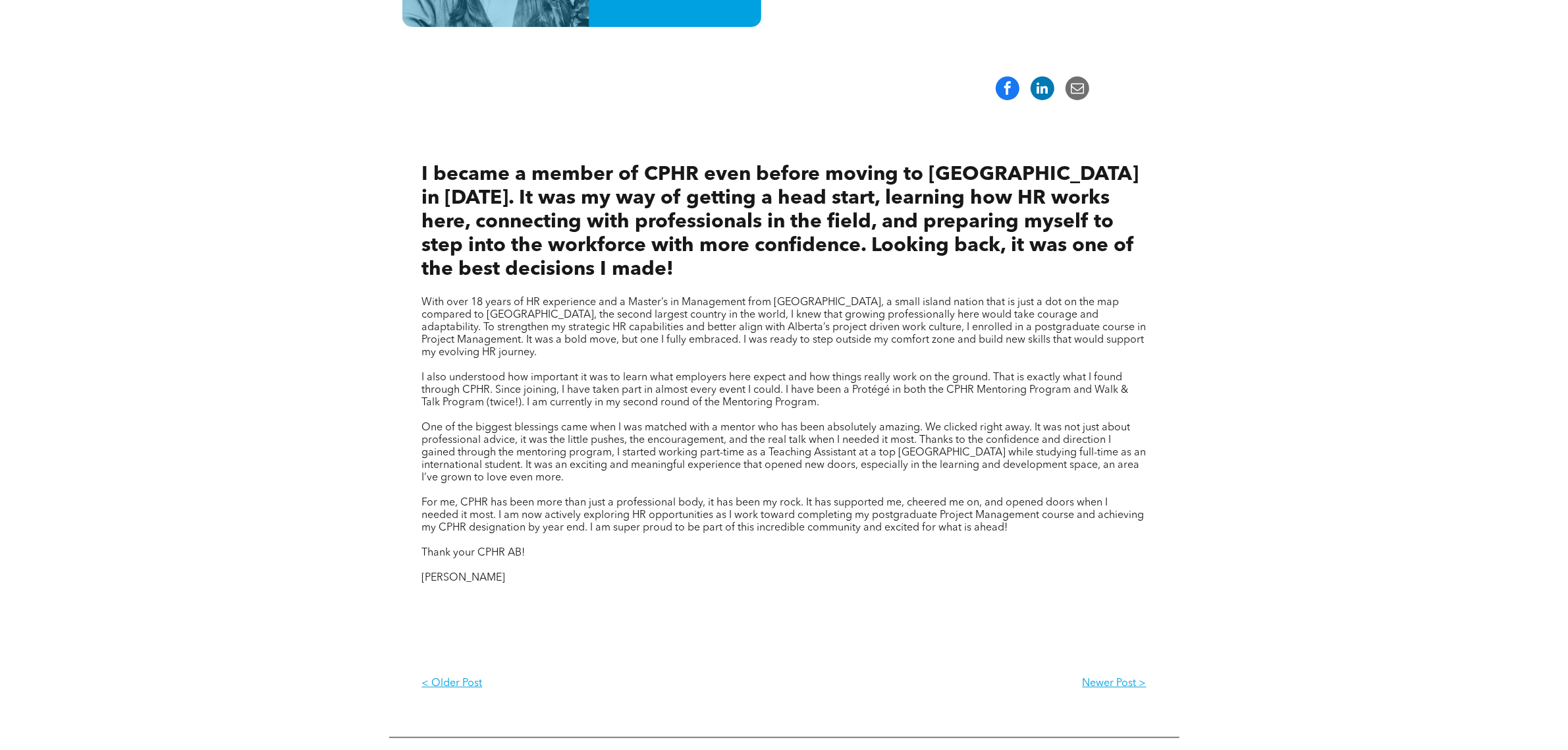
drag, startPoint x: 666, startPoint y: 389, endPoint x: 676, endPoint y: 304, distance: 85.6
click at [666, 387] on span "I also understood how important it was to learn what employers here expect and …" at bounding box center [775, 390] width 707 height 36
click at [676, 287] on div "I became a member of CPHR even before moving to Canada in July 2023. It was my …" at bounding box center [784, 374] width 724 height 435
click at [633, 272] on span "I became a member of CPHR even before moving to [GEOGRAPHIC_DATA] in [DATE]. It…" at bounding box center [780, 222] width 717 height 115
click at [647, 271] on h3 "I became a member of CPHR even before moving to [GEOGRAPHIC_DATA] in [DATE]. It…" at bounding box center [784, 222] width 724 height 119
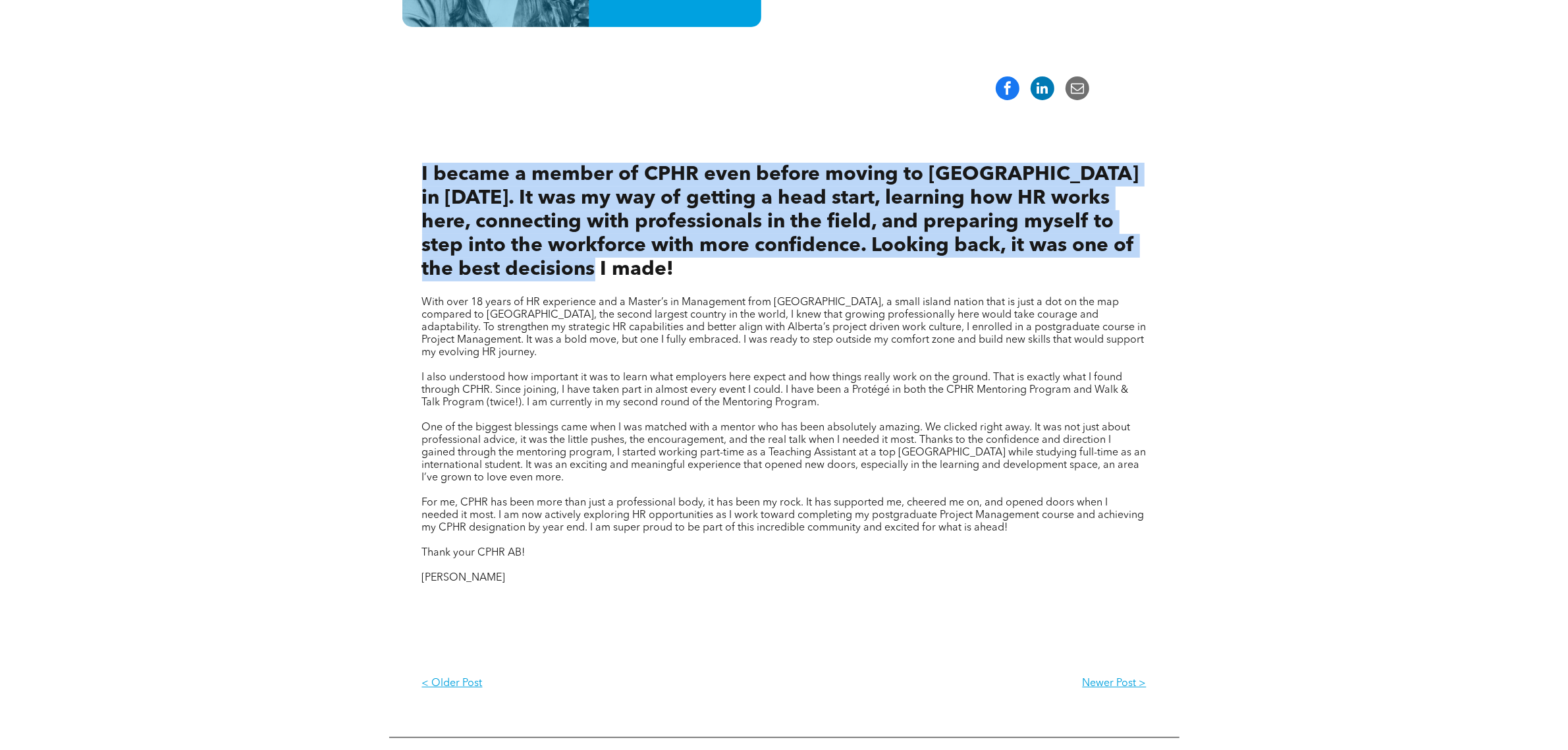
drag, startPoint x: 646, startPoint y: 278, endPoint x: 415, endPoint y: 176, distance: 252.5
click at [413, 176] on div "I became a member of CPHR even before moving to Canada in July 2023. It was my …" at bounding box center [784, 417] width 790 height 588
copy span "I became a member of CPHR even before moving to [GEOGRAPHIC_DATA] in [DATE]. It…"
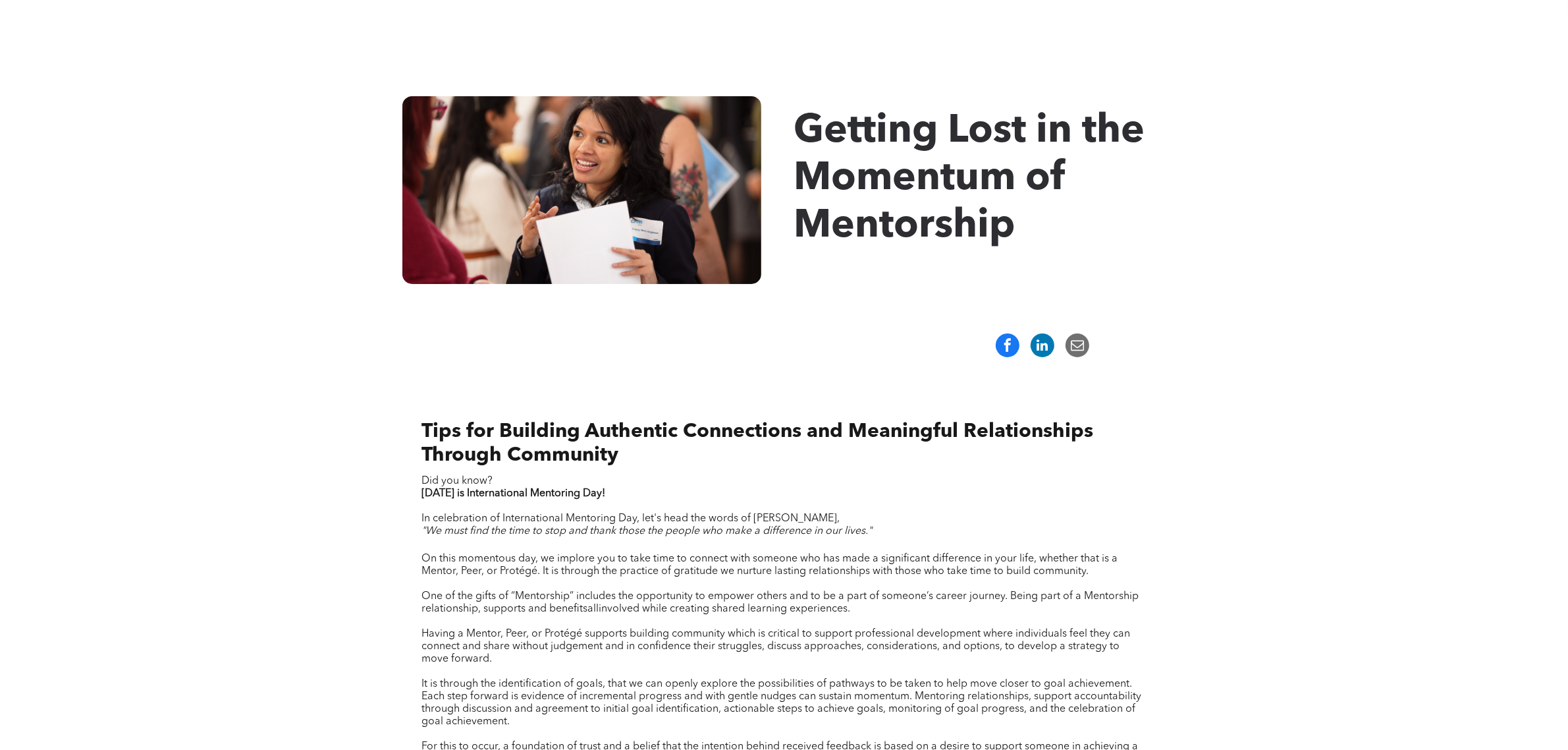
scroll to position [165, 0]
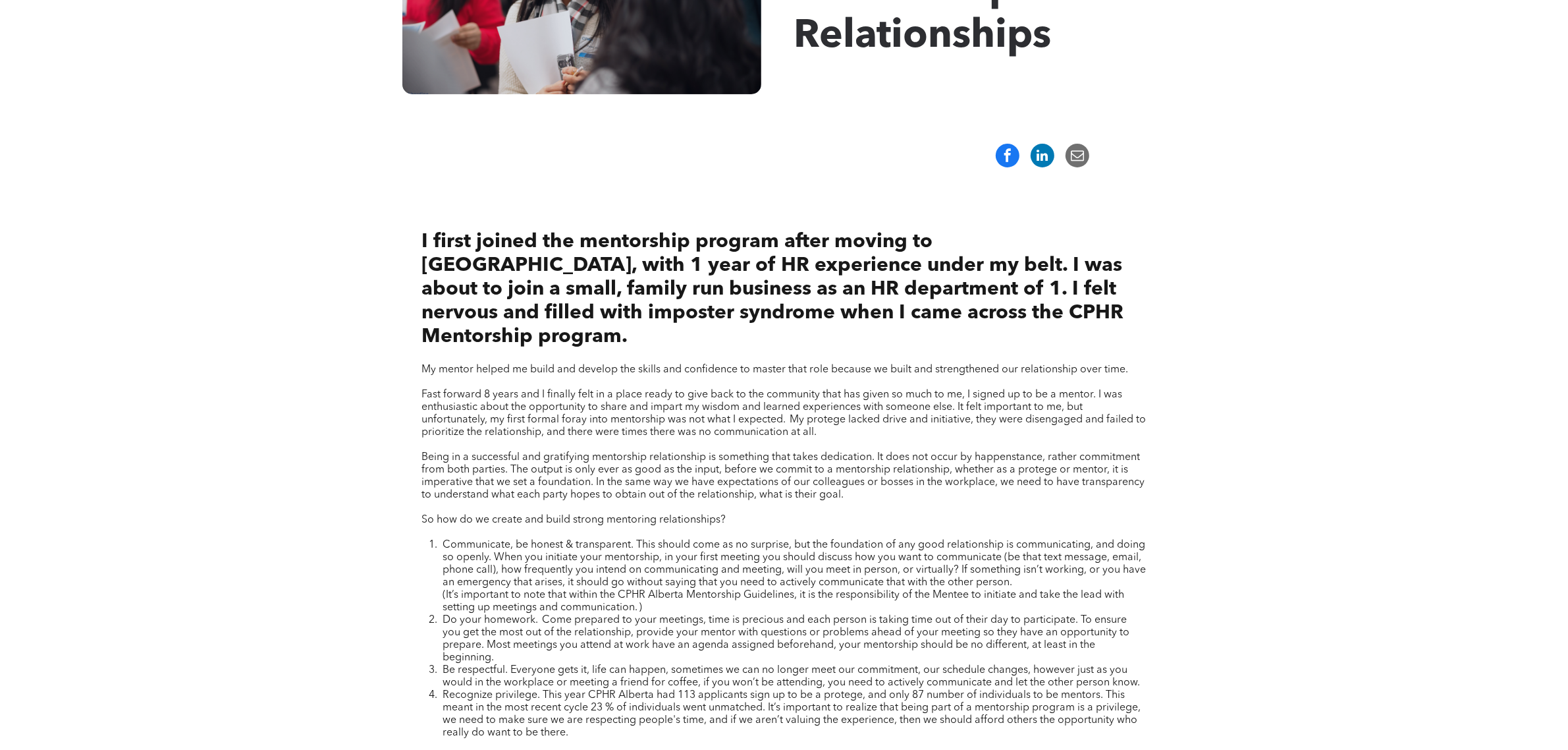
scroll to position [247, 0]
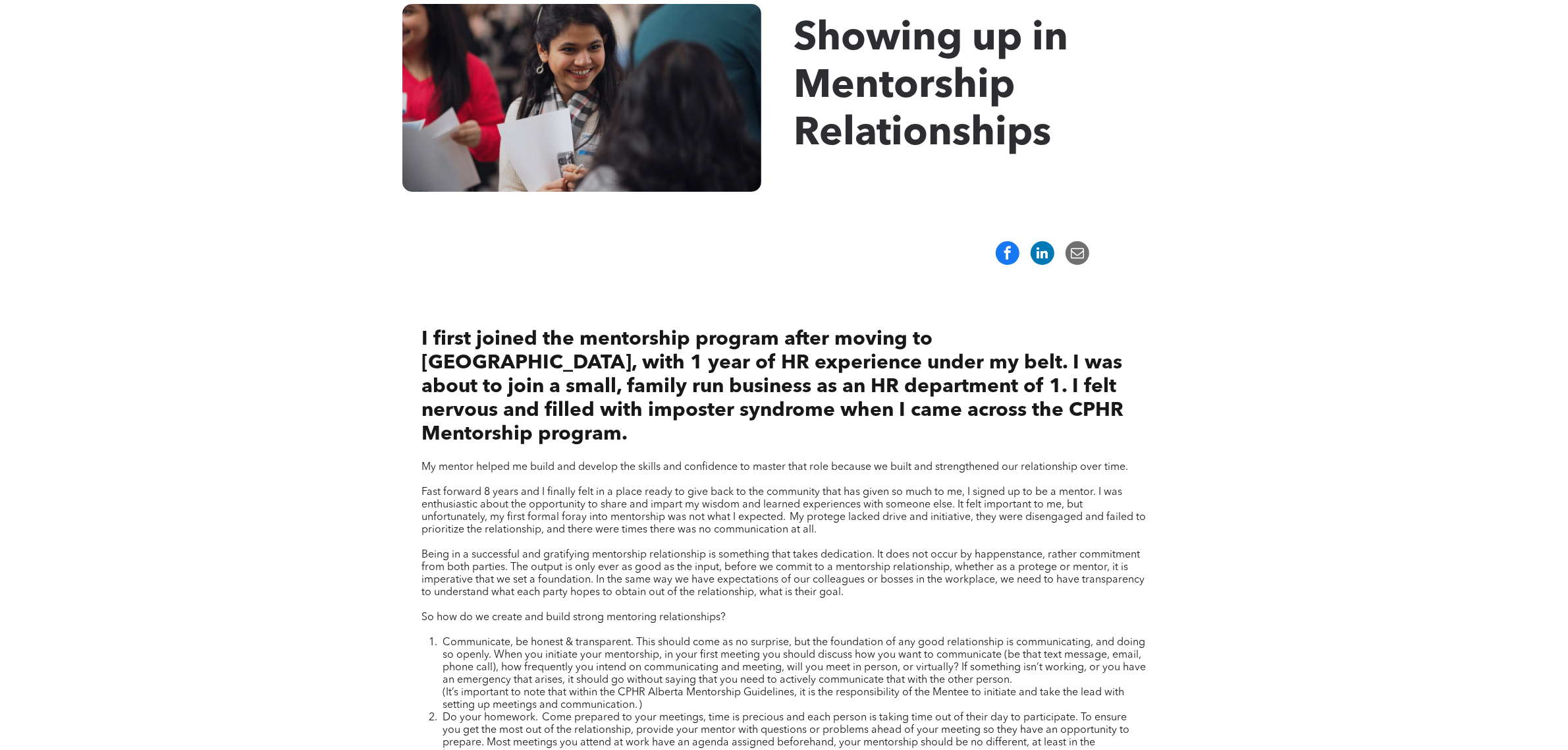
click at [1227, 495] on div "I first joined the mentorship program after moving to [GEOGRAPHIC_DATA], with 1…" at bounding box center [784, 696] width 1568 height 844
click at [1257, 429] on div "I first joined the mentorship program after moving to [GEOGRAPHIC_DATA], with 1…" at bounding box center [784, 696] width 1568 height 844
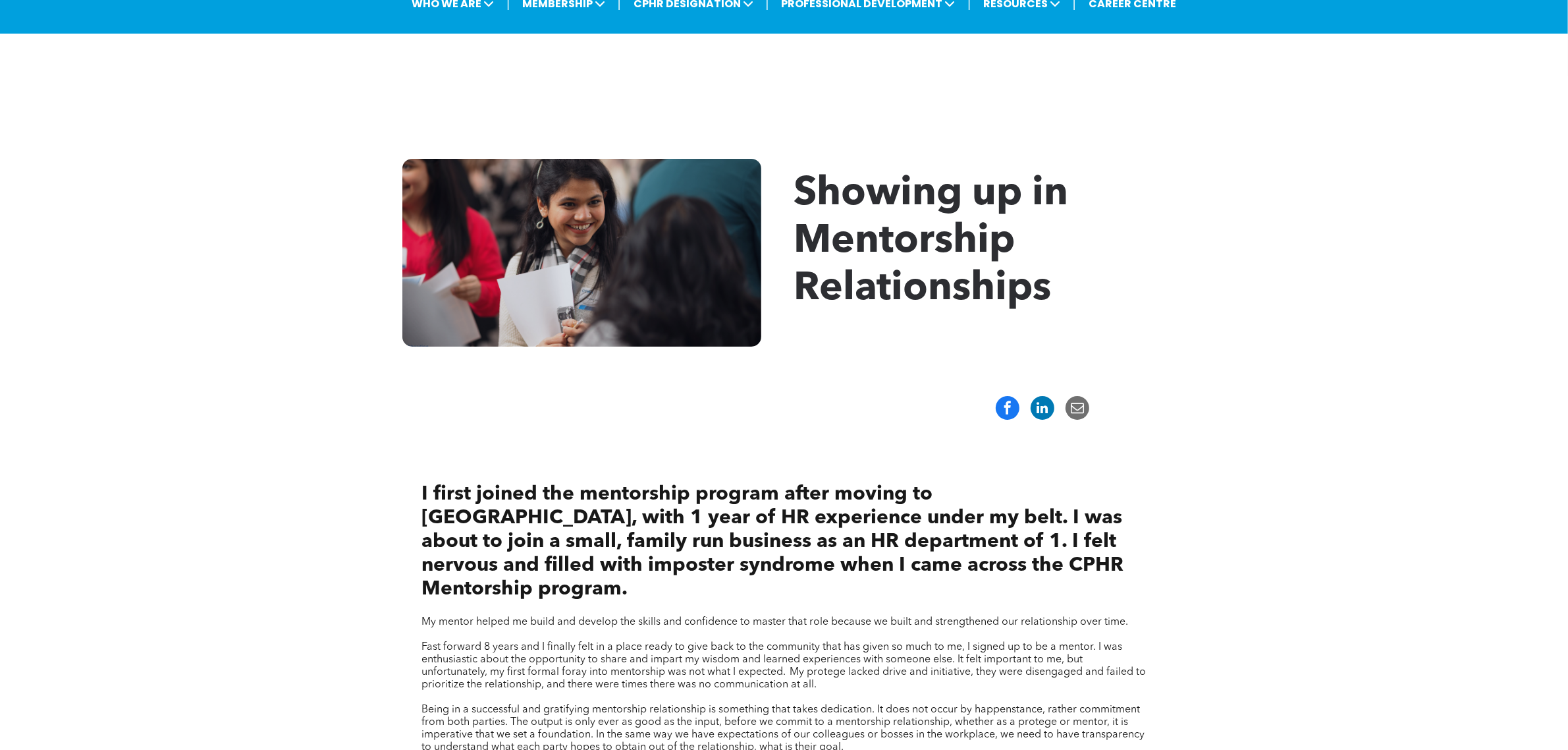
scroll to position [0, 0]
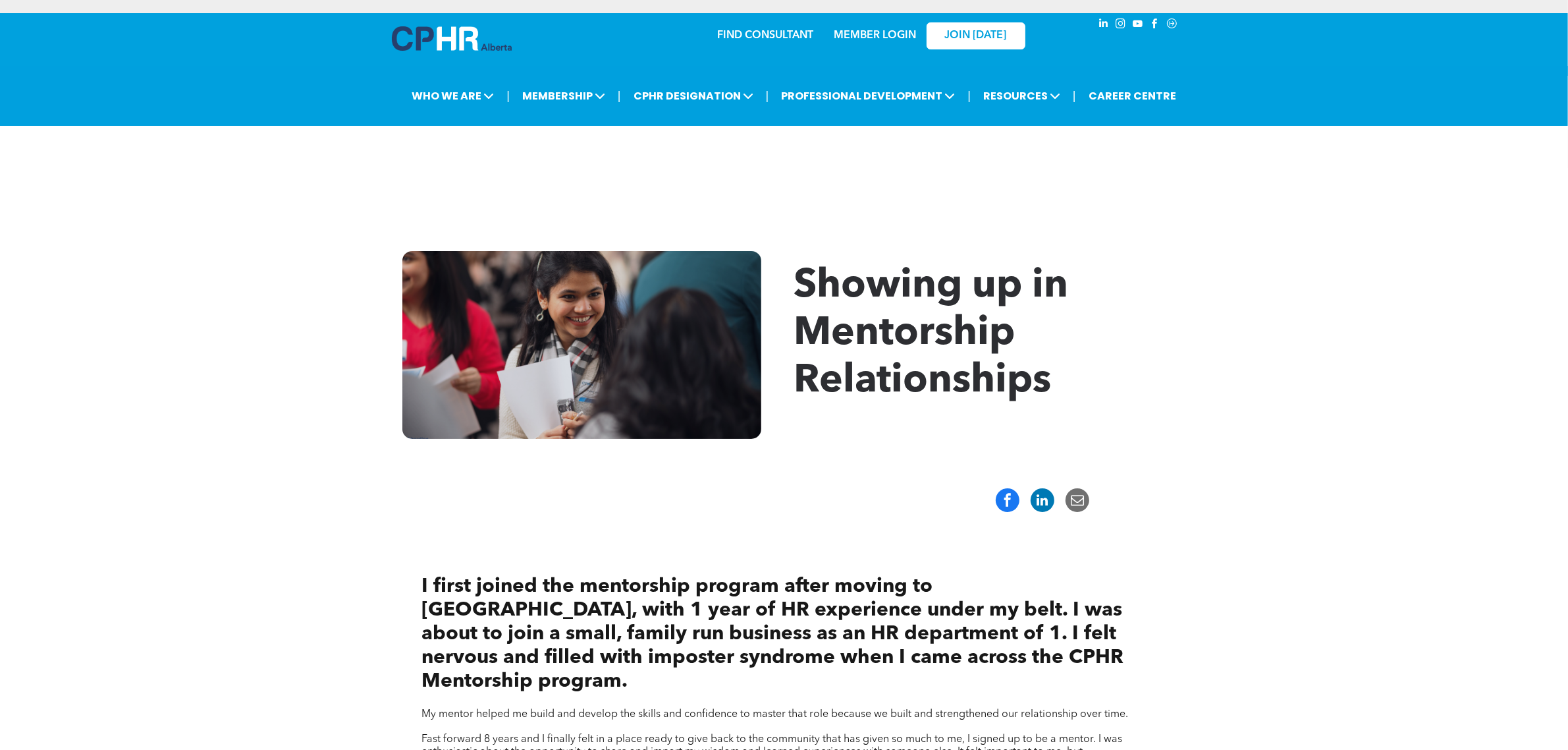
click at [1024, 391] on span "Showing up in Mentorship Relationships" at bounding box center [932, 334] width 275 height 134
click at [1082, 376] on h1 "Showing up in Mentorship Relationships" at bounding box center [987, 334] width 386 height 142
click at [1049, 333] on h1 "Showing up in Mentorship Relationships" at bounding box center [987, 334] width 386 height 142
drag, startPoint x: 1055, startPoint y: 386, endPoint x: 1034, endPoint y: 193, distance: 194.1
click at [1058, 380] on h1 "Showing up in Mentorship Relationships" at bounding box center [987, 334] width 386 height 142
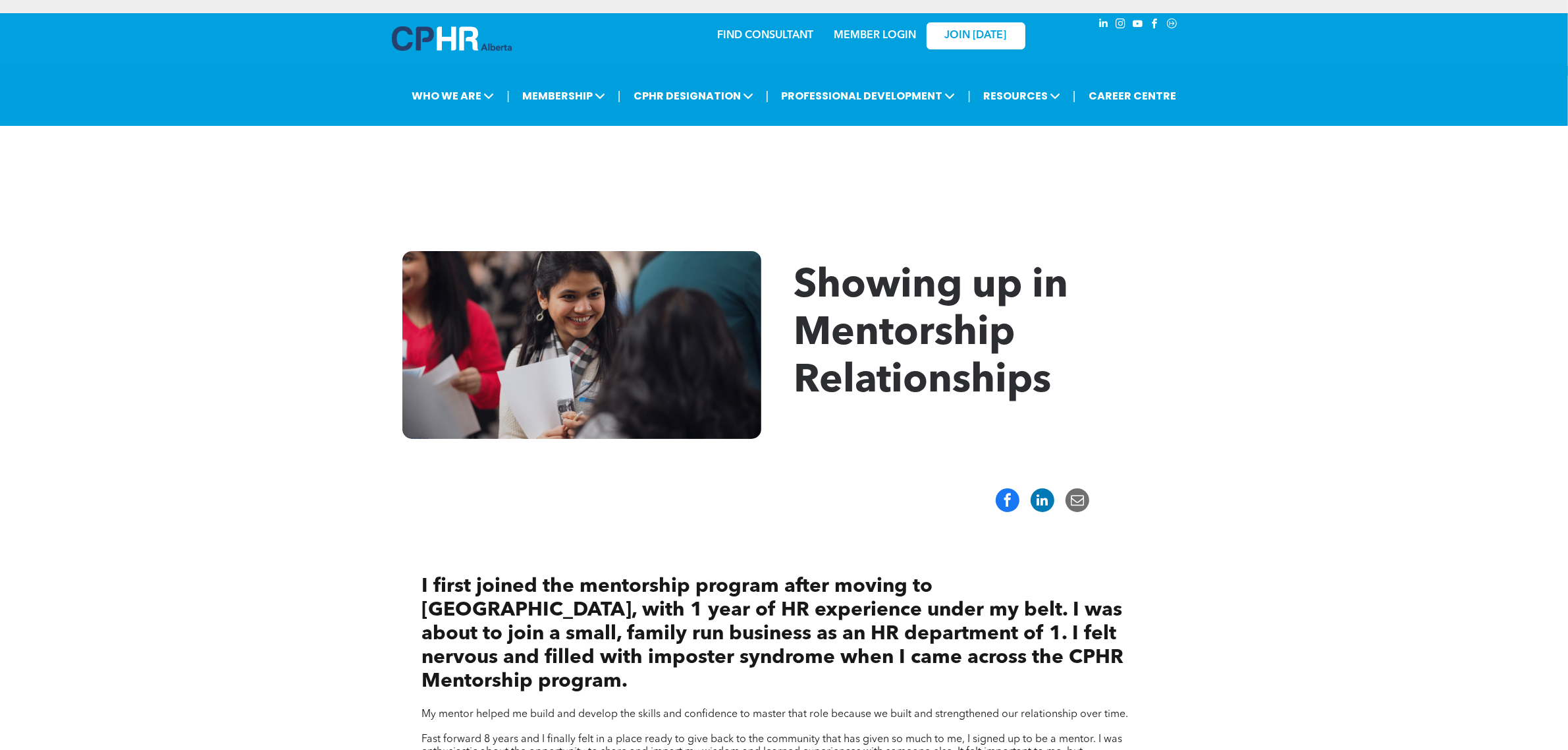
click at [702, 627] on span "I first joined the mentorship program after moving to [GEOGRAPHIC_DATA], with 1…" at bounding box center [773, 634] width 702 height 115
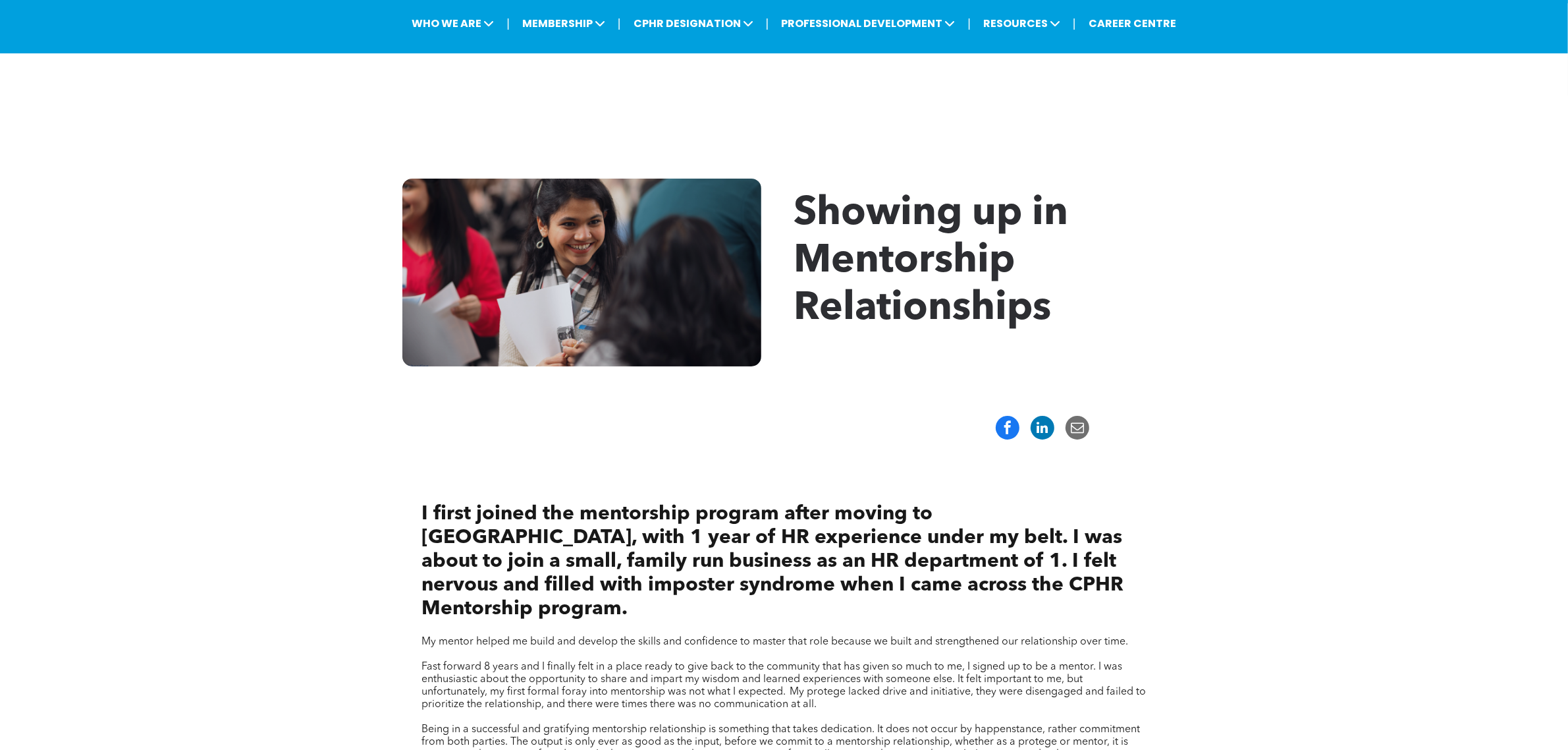
scroll to position [165, 0]
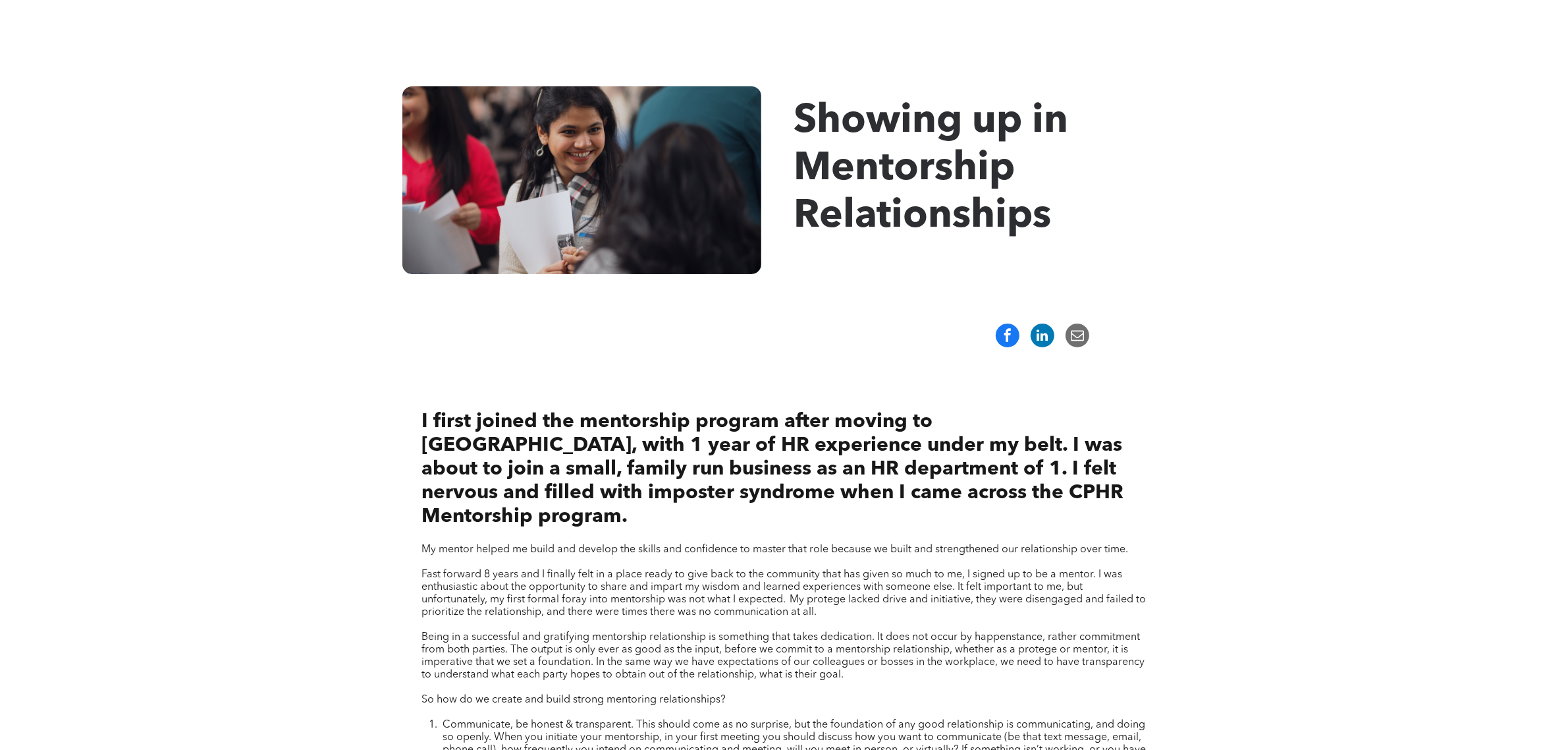
click at [1001, 502] on span "I first joined the mentorship program after moving to [GEOGRAPHIC_DATA], with 1…" at bounding box center [773, 469] width 702 height 115
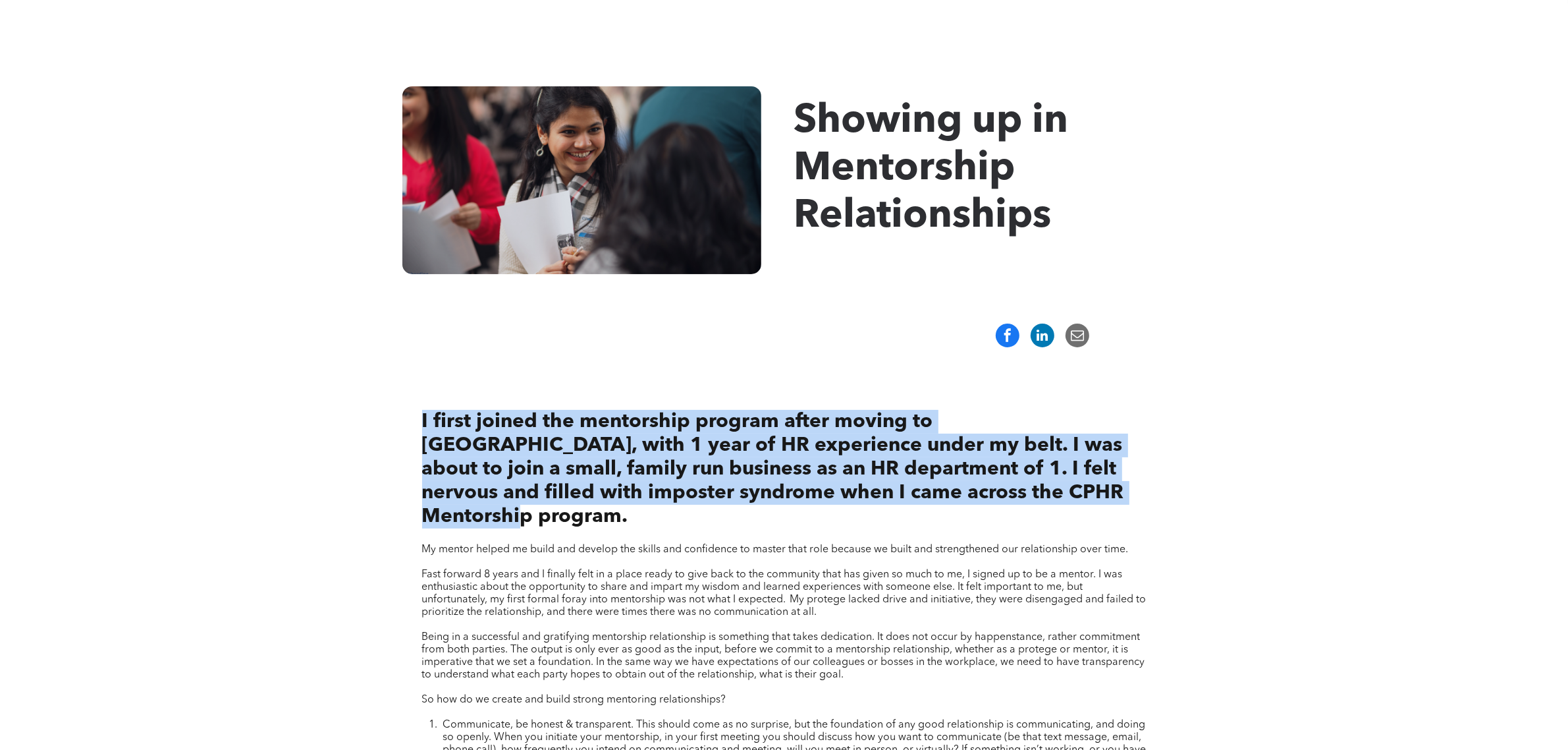
drag, startPoint x: 1032, startPoint y: 498, endPoint x: 408, endPoint y: 417, distance: 629.2
copy span "I first joined the mentorship program after moving to [GEOGRAPHIC_DATA], with 1…"
